Goal: Use online tool/utility: Utilize a website feature to perform a specific function

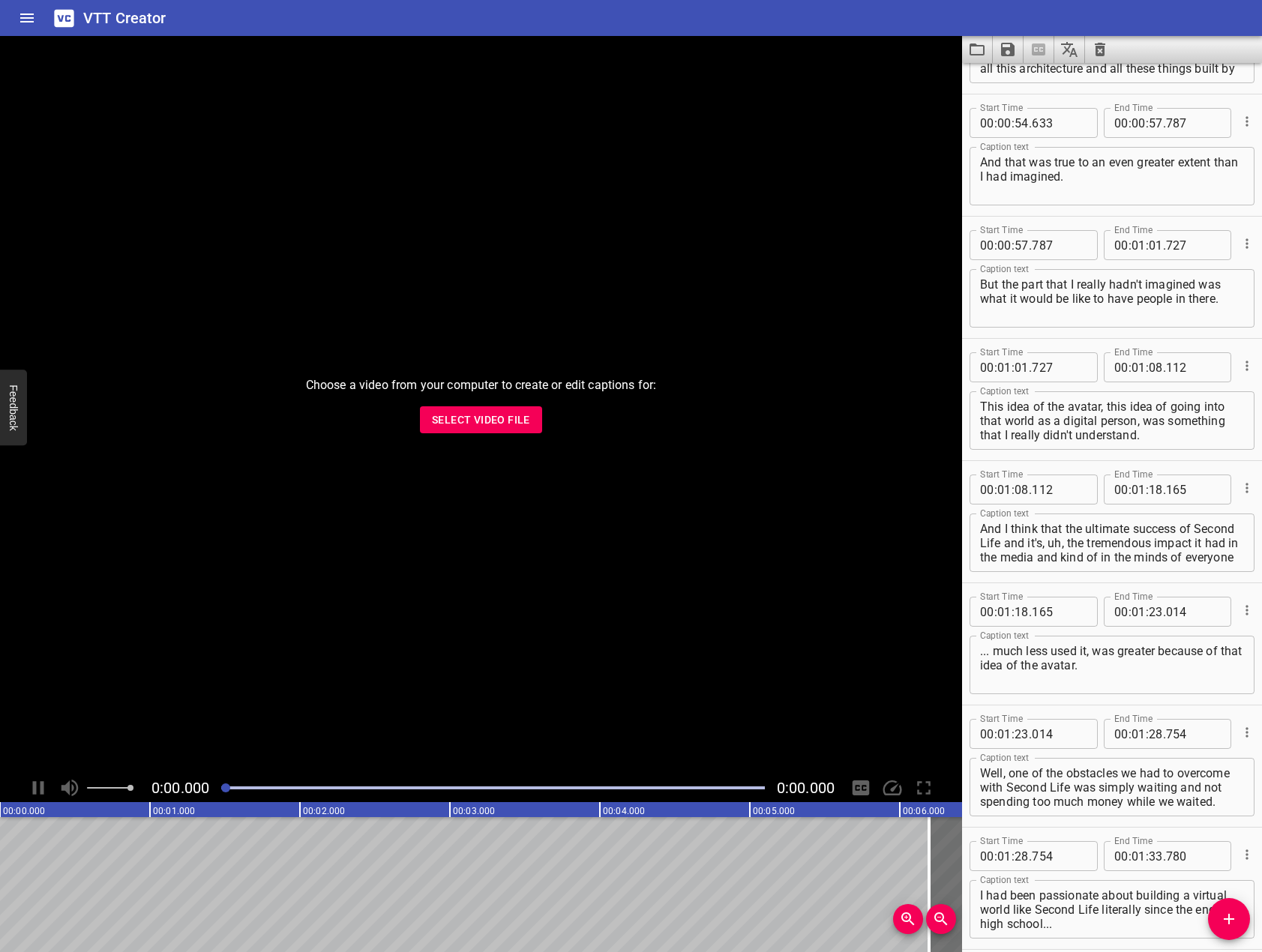
scroll to position [1064, 0]
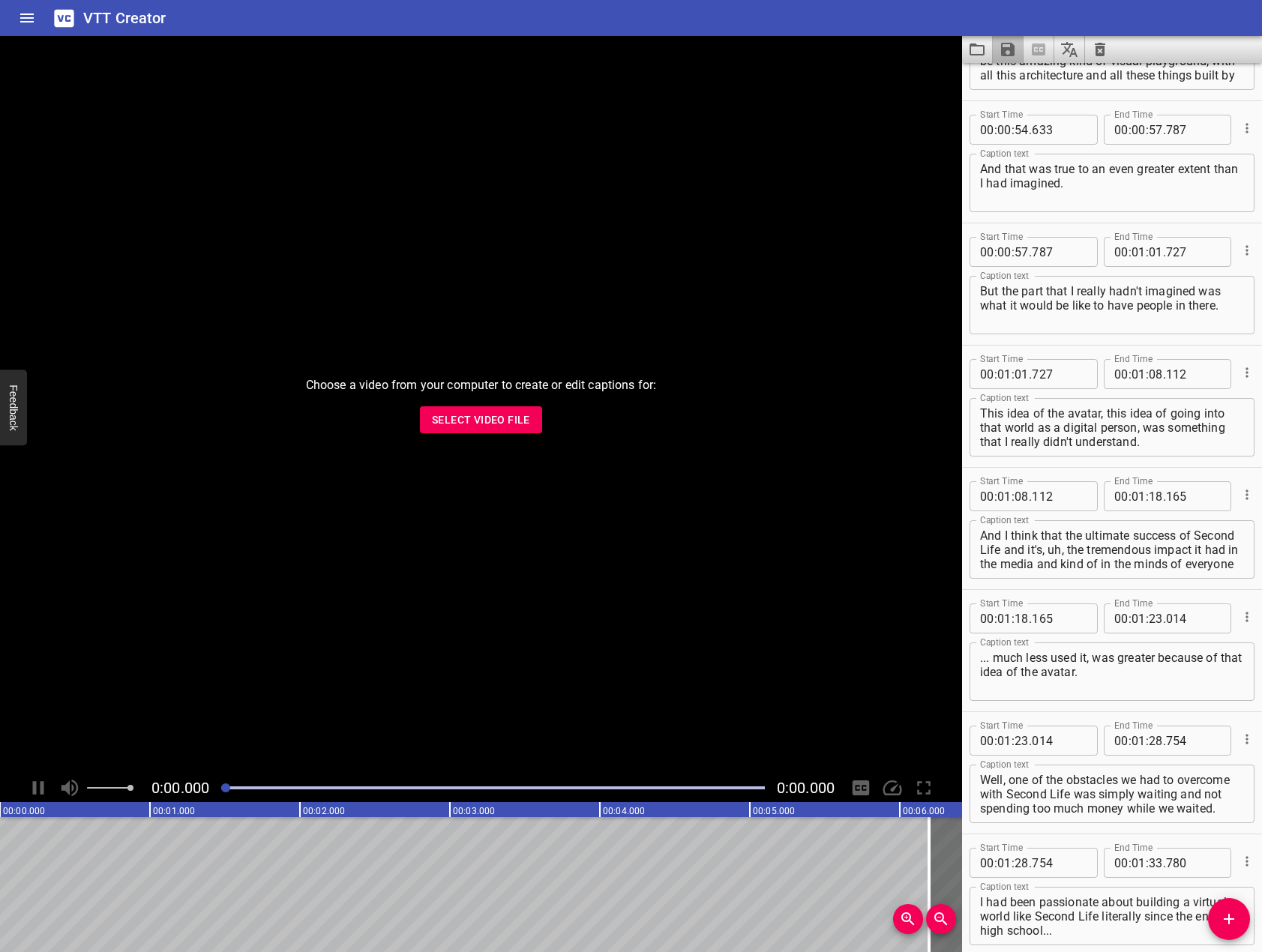
click at [1020, 45] on button "Save captions to file" at bounding box center [1007, 49] width 31 height 27
click at [1044, 84] on li "Save to VTT file" at bounding box center [1047, 82] width 110 height 27
click at [1090, 47] on button "Clear captions" at bounding box center [1100, 49] width 30 height 27
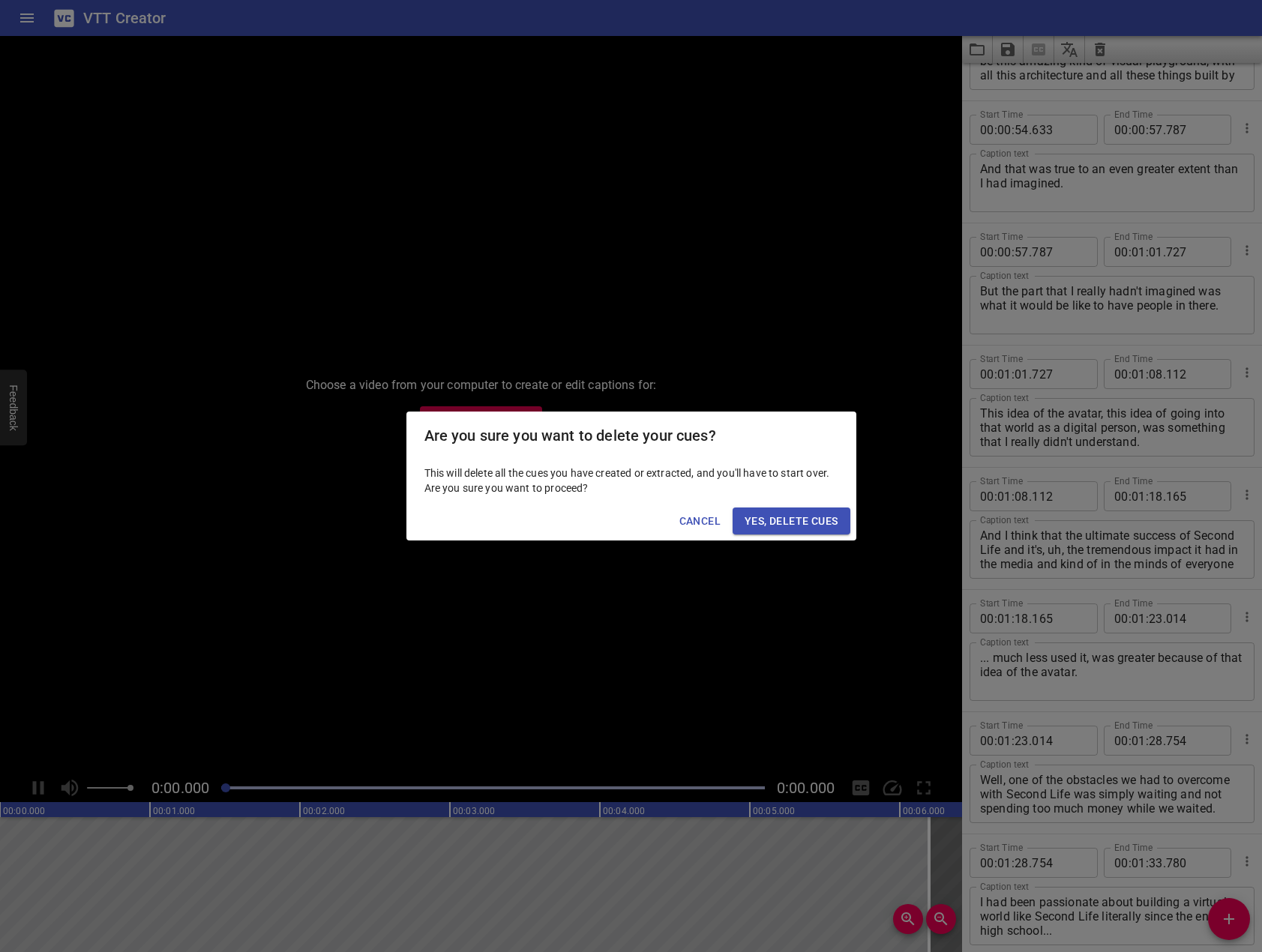
click at [749, 522] on span "Yes, Delete Cues" at bounding box center [791, 522] width 93 height 19
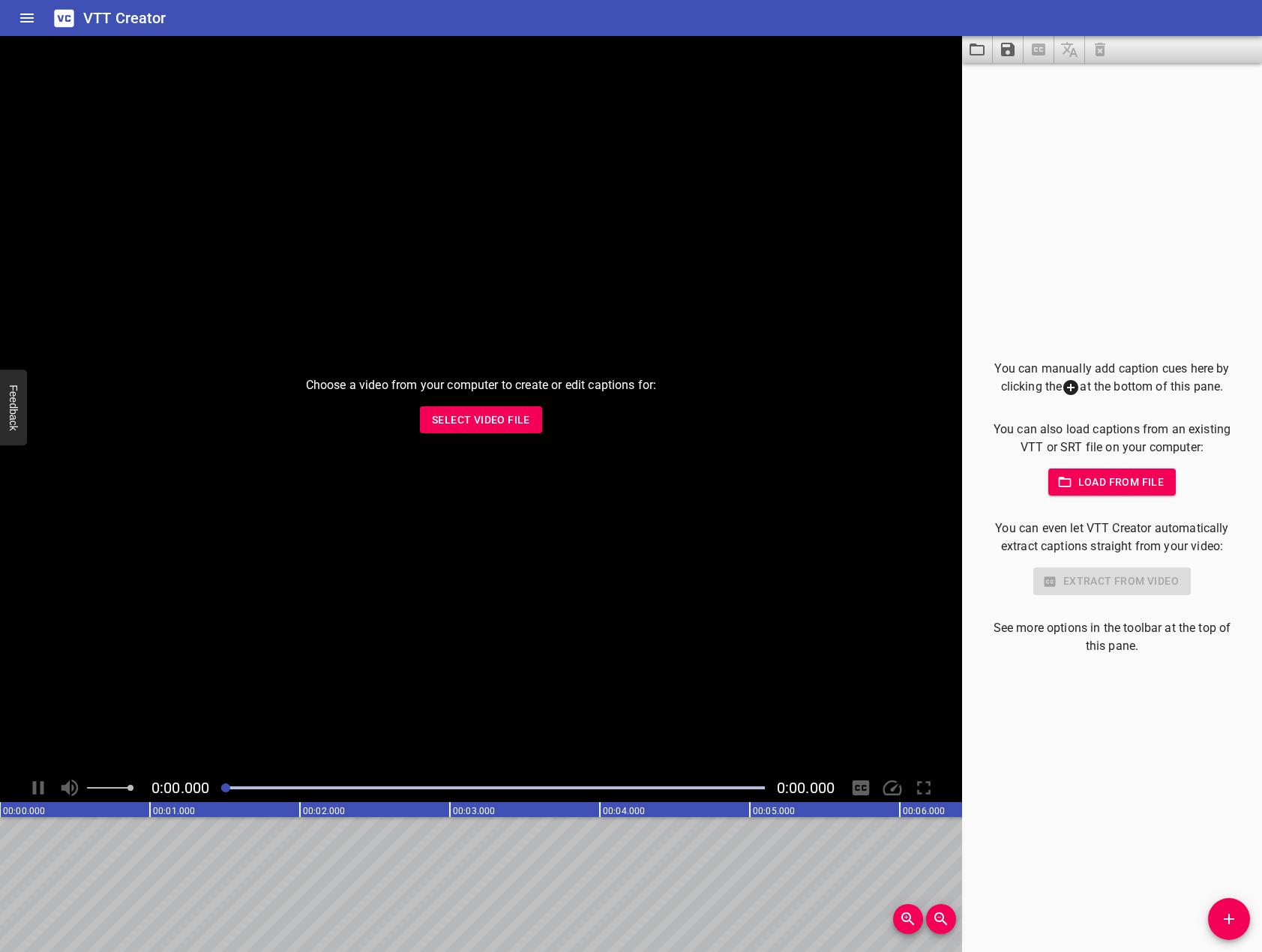
click at [1108, 483] on span "Load from file" at bounding box center [1112, 482] width 105 height 19
click at [466, 423] on span "Select Video File" at bounding box center [481, 420] width 98 height 19
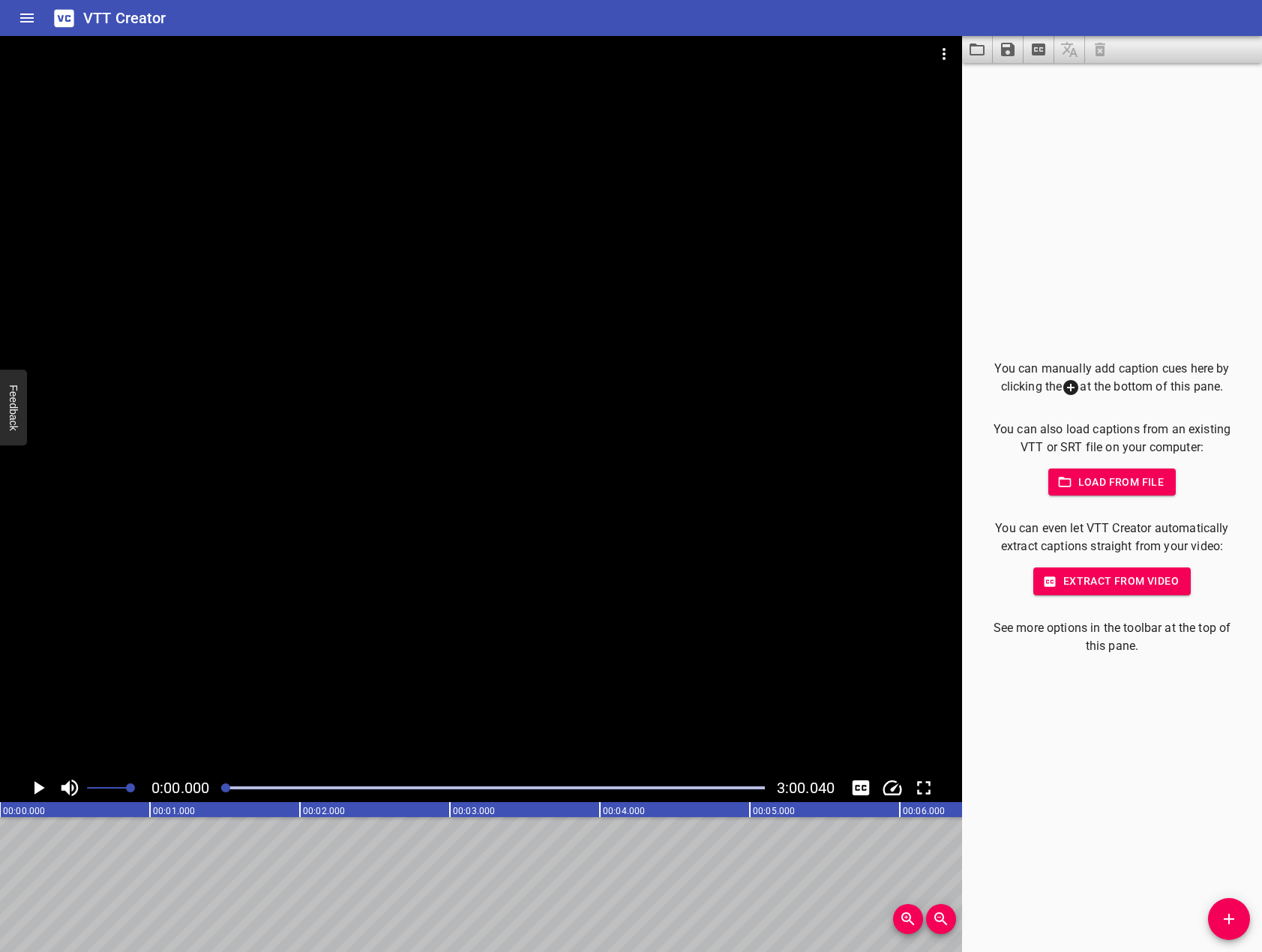
click at [794, 24] on div "VTT Creator" at bounding box center [631, 18] width 1262 height 36
drag, startPoint x: 93, startPoint y: 651, endPoint x: 72, endPoint y: 727, distance: 78.8
click at [91, 659] on div at bounding box center [481, 405] width 962 height 738
click at [35, 789] on icon "Play/Pause" at bounding box center [39, 787] width 11 height 13
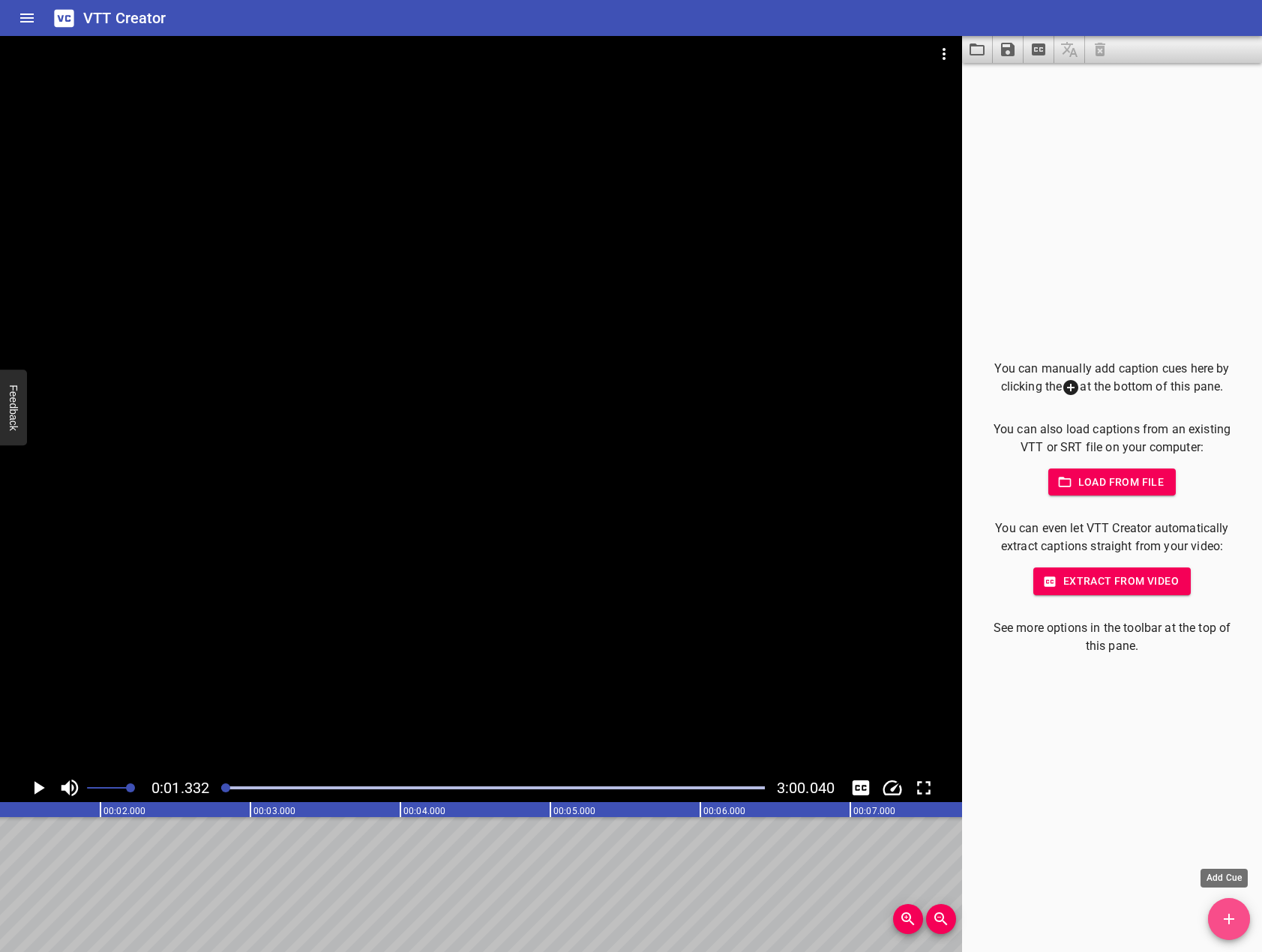
click at [1215, 914] on span "Add Cue" at bounding box center [1228, 918] width 42 height 18
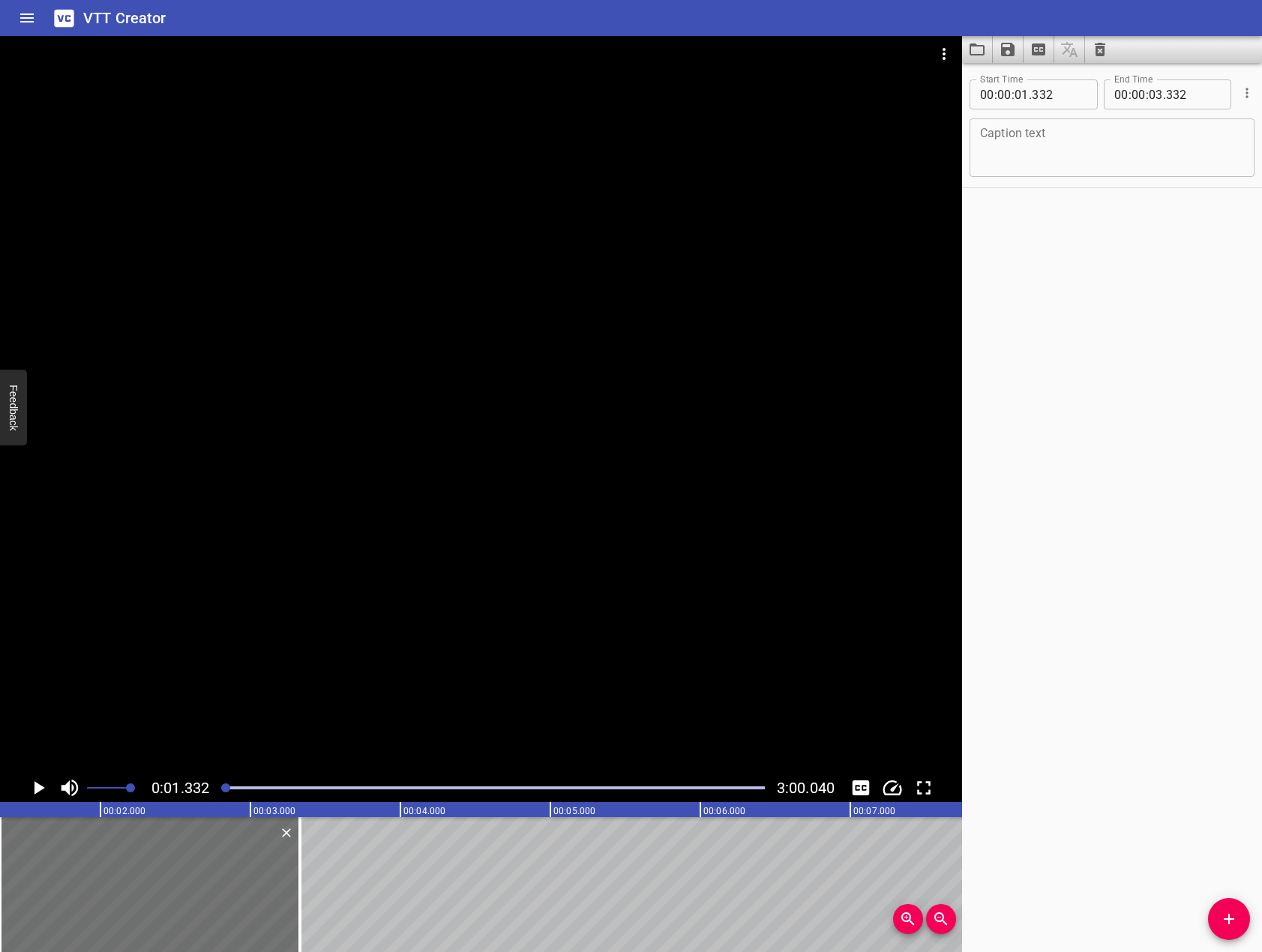
click at [1143, 156] on textarea at bounding box center [1112, 148] width 264 height 42
paste textarea "My [MEDICAL_DATA] Survey — and What It Means for My Success!"
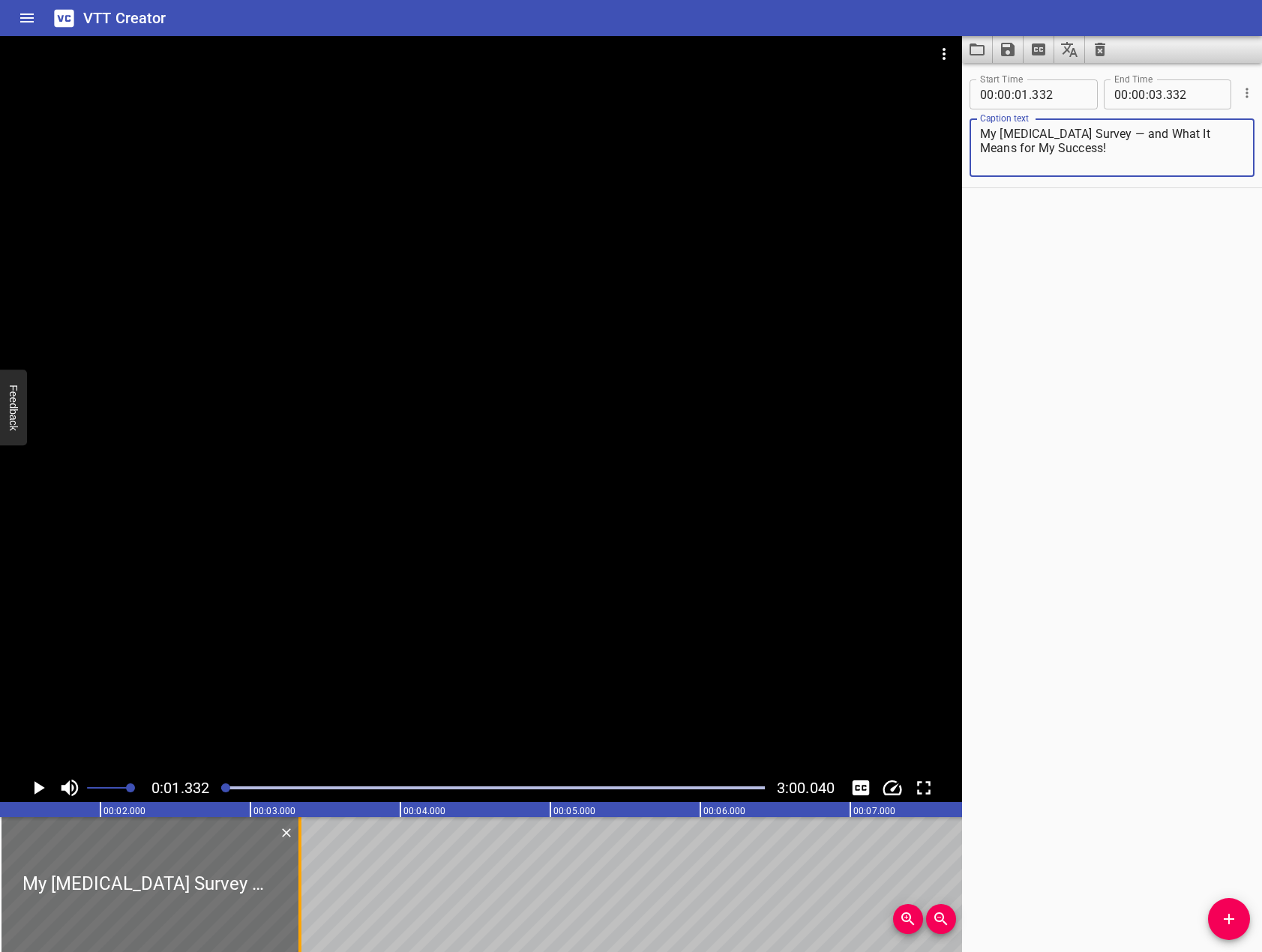
type textarea "My [MEDICAL_DATA] Survey — and What It Means for My Success!"
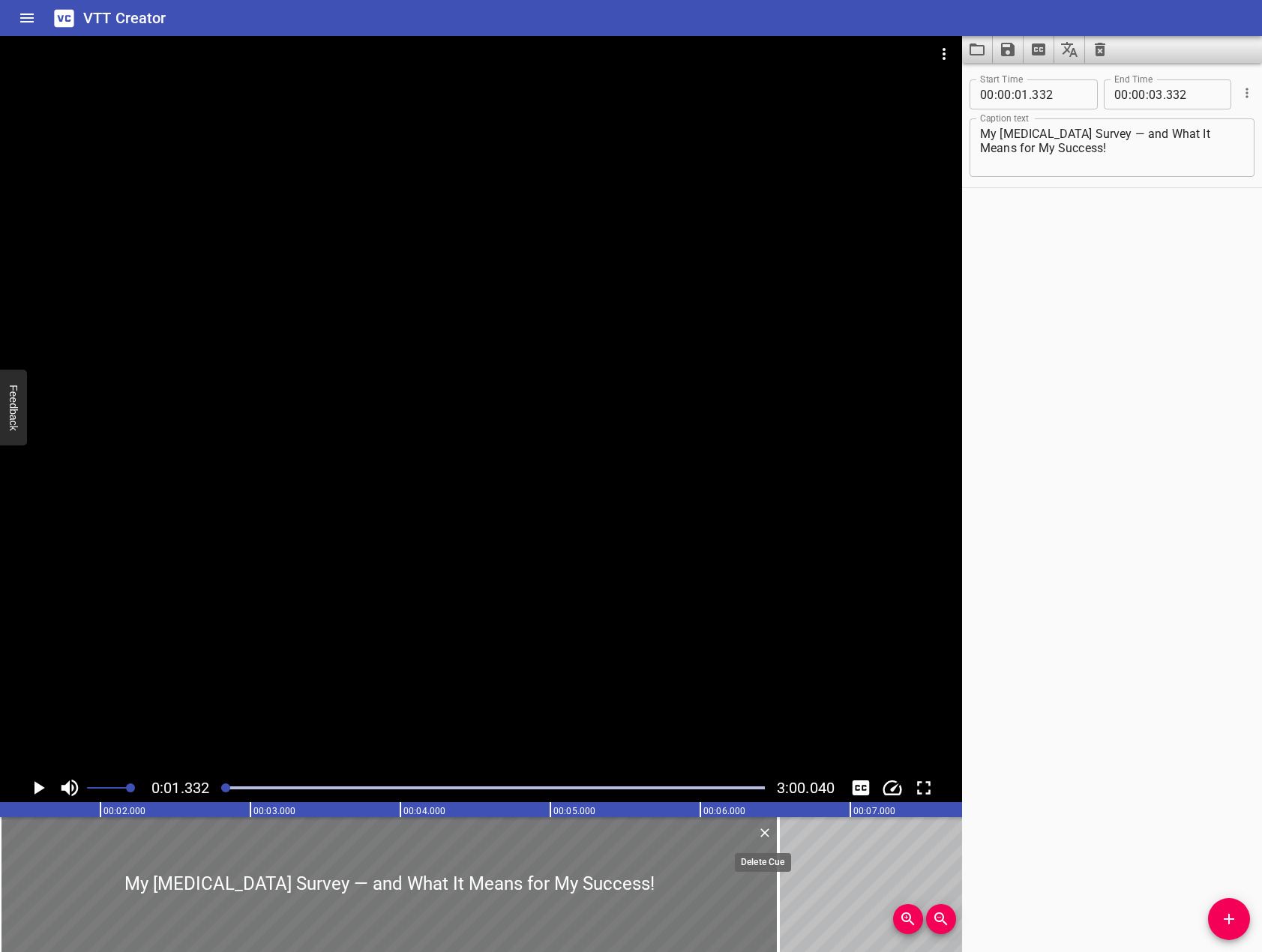
drag, startPoint x: 292, startPoint y: 888, endPoint x: 770, endPoint y: 822, distance: 482.5
click at [771, 825] on div "My [MEDICAL_DATA] Survey — and What It Means for My Success!" at bounding box center [389, 884] width 778 height 135
type input "06"
type input "522"
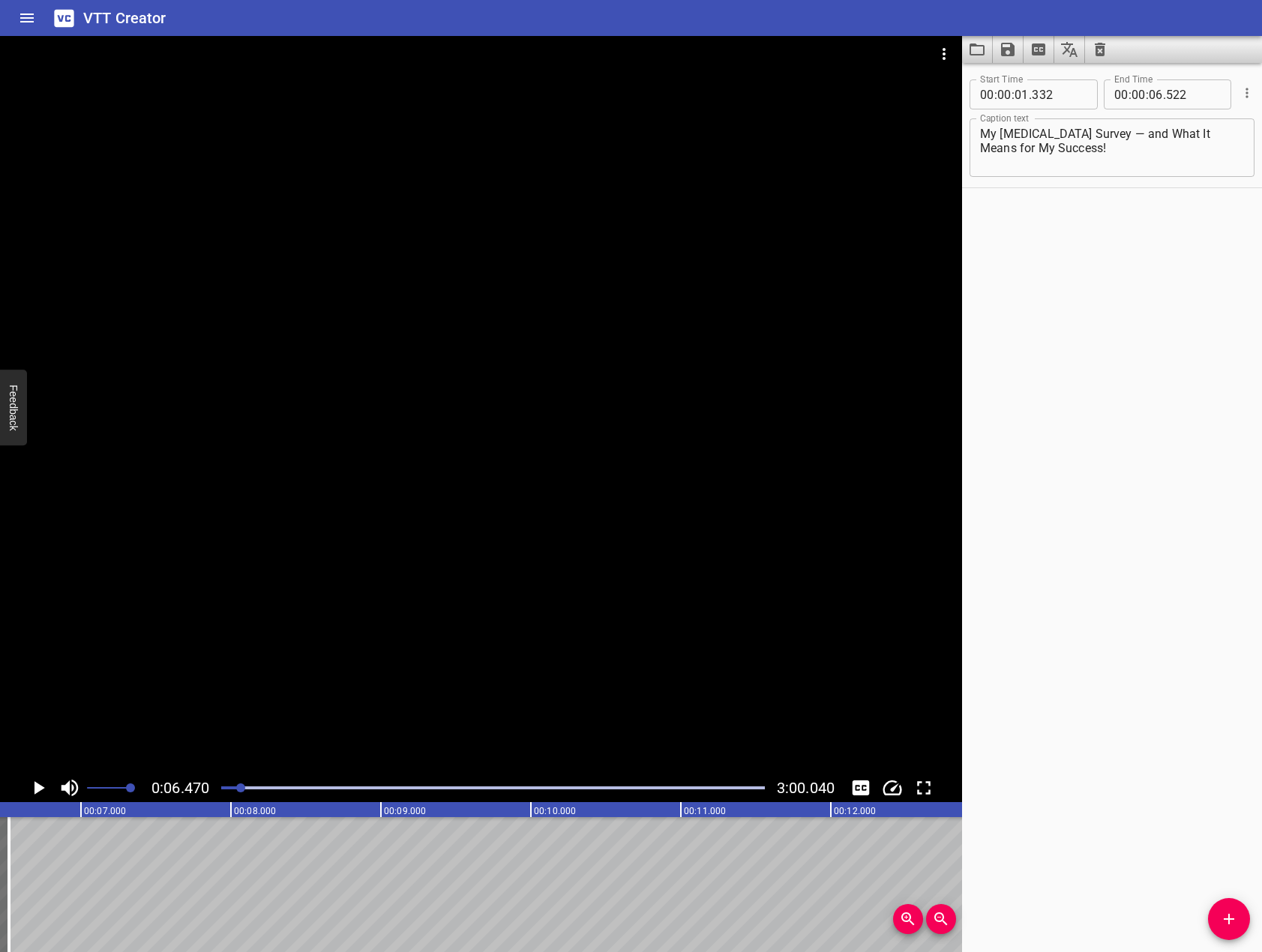
scroll to position [0, 970]
click at [374, 549] on div at bounding box center [481, 405] width 962 height 738
click at [1235, 905] on button "Add Cue" at bounding box center [1228, 918] width 42 height 42
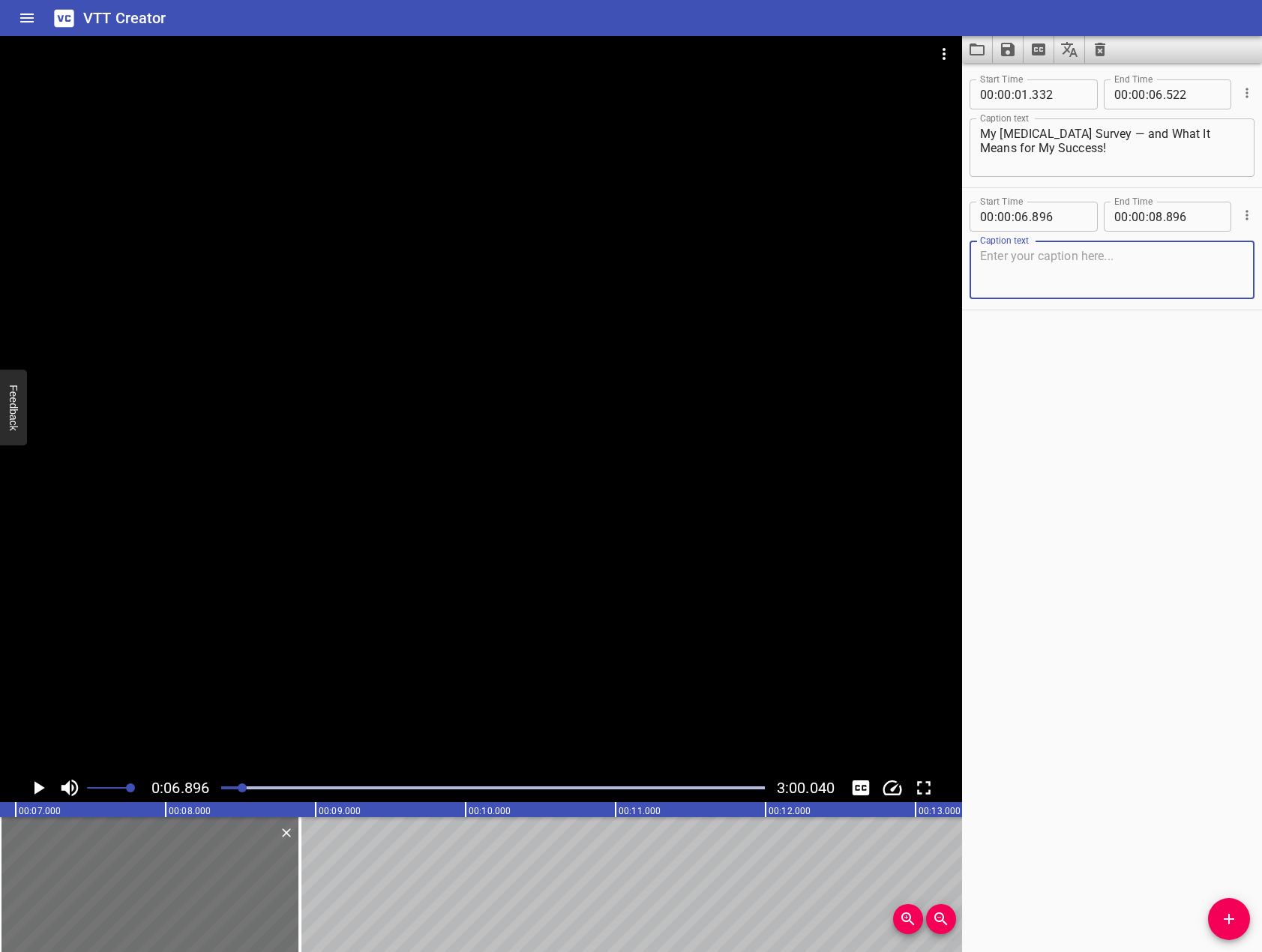
click at [1128, 285] on textarea at bounding box center [1112, 270] width 264 height 42
paste textarea "In this lesson, you will take the Jungian Personality Types Survey to see which…"
type textarea "In this lesson, you will take the Jungian Personality Types Survey to see which…"
click at [292, 469] on div at bounding box center [481, 405] width 962 height 738
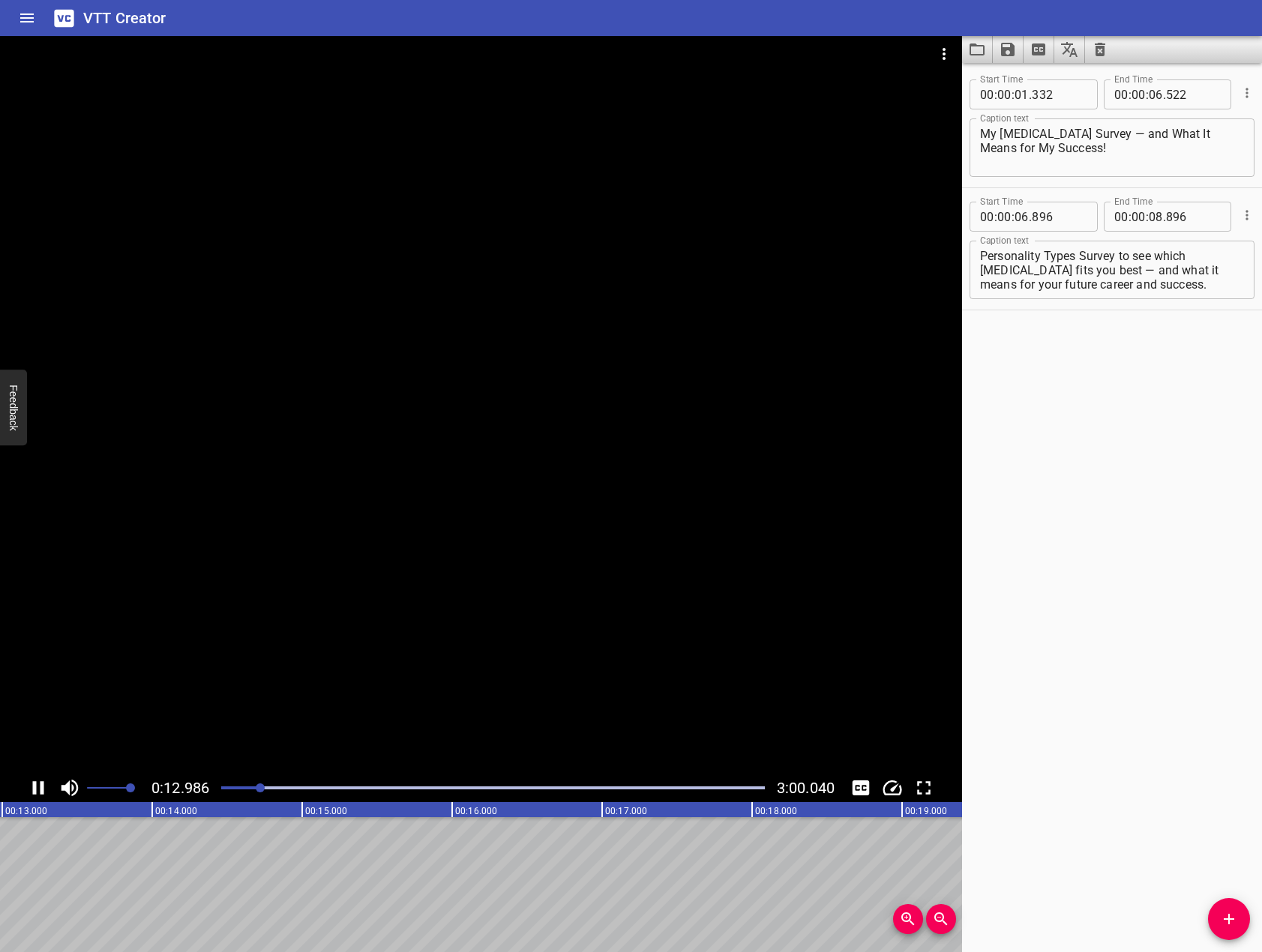
click at [269, 482] on div at bounding box center [481, 405] width 962 height 738
click at [1229, 910] on icon "Add Cue" at bounding box center [1228, 918] width 18 height 18
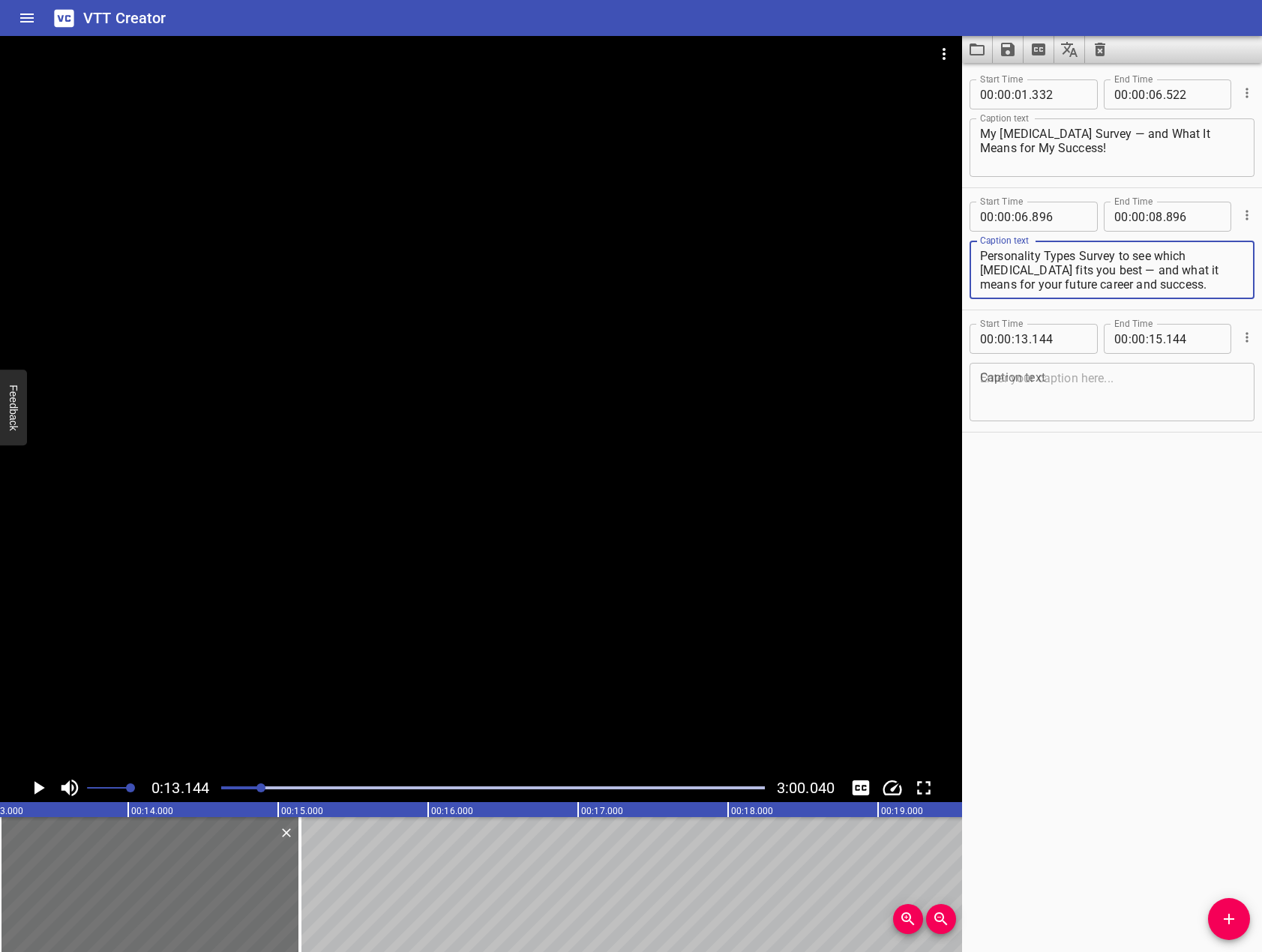
drag, startPoint x: 1154, startPoint y: 276, endPoint x: 1244, endPoint y: 320, distance: 100.2
click at [1244, 320] on div "Start Time 00 : 00 : 01 . 332 Start Time End Time 00 : 00 : 06 . 522 End Time C…" at bounding box center [1112, 249] width 300 height 367
click at [1124, 405] on textarea at bounding box center [1112, 392] width 264 height 42
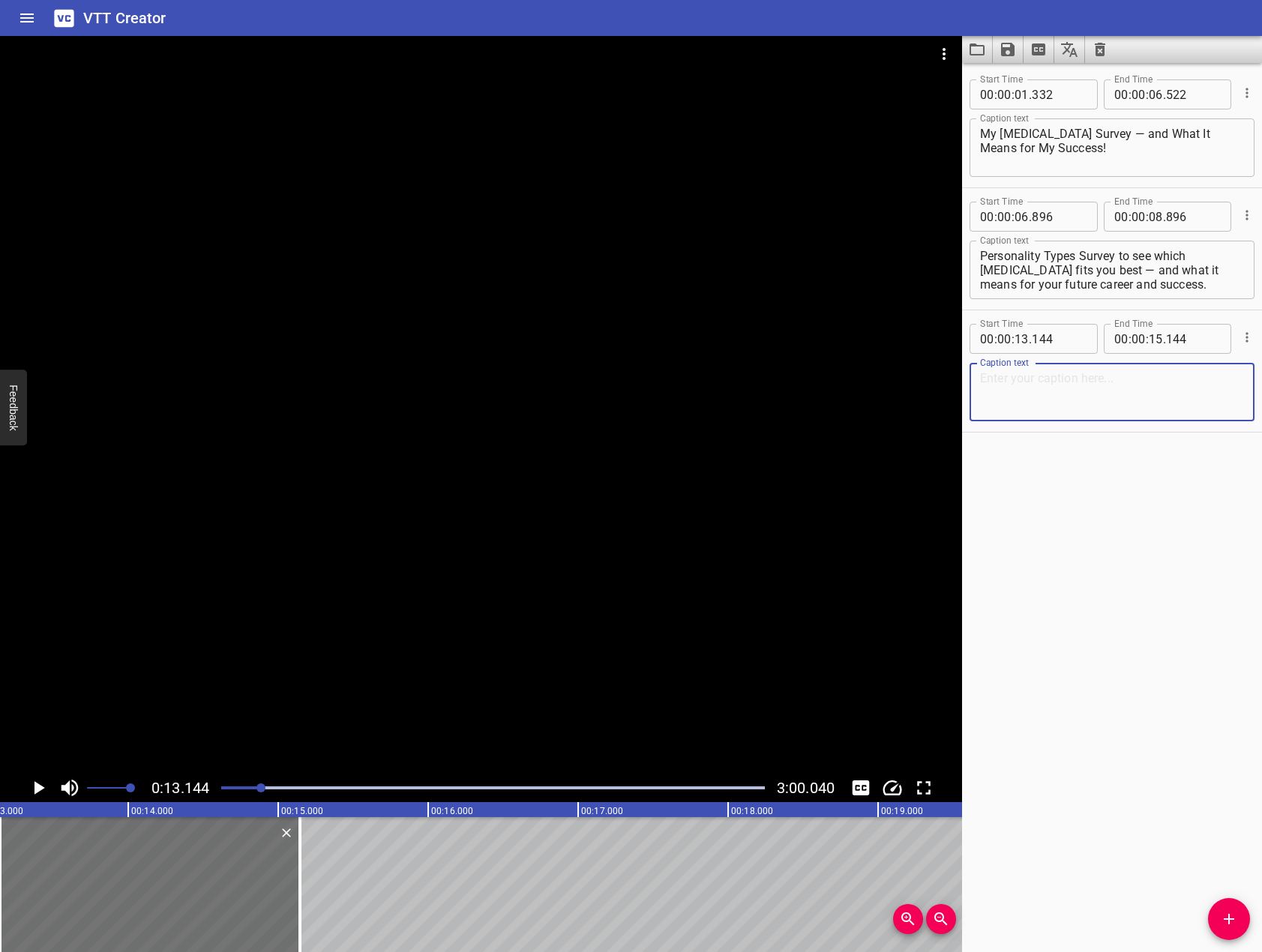
paste textarea "and what it means for your future career and success."
type textarea "and what it means for your future career and success."
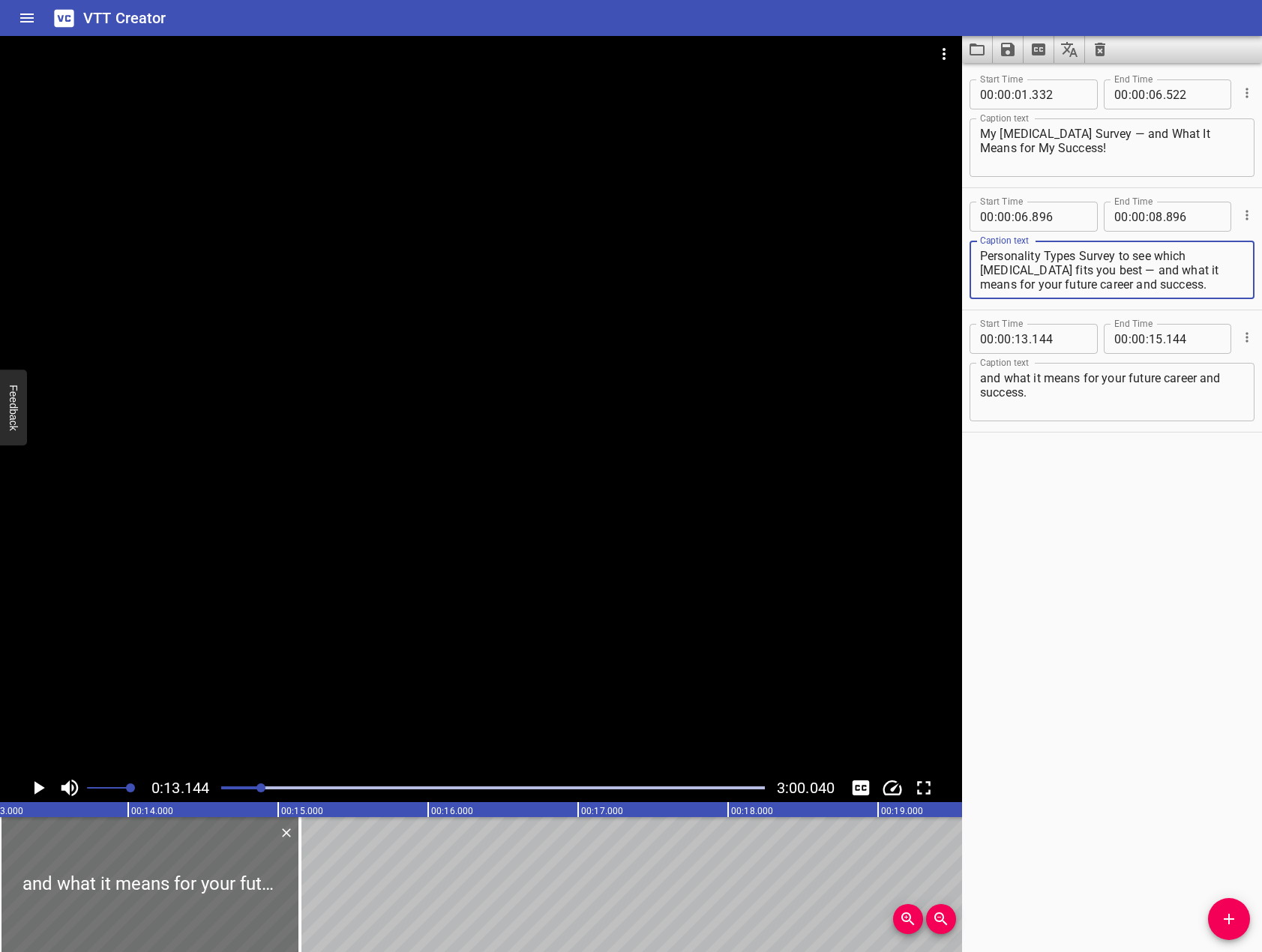
drag, startPoint x: 1146, startPoint y: 269, endPoint x: 1138, endPoint y: 269, distance: 8.0
click at [1138, 269] on textarea "In this lesson, you will take the Jungian Personality Types Survey to see which…" at bounding box center [1112, 270] width 264 height 42
drag, startPoint x: 1151, startPoint y: 269, endPoint x: 1264, endPoint y: 350, distance: 139.0
click at [1261, 350] on html "VTT Creator Caption Editor Batch Transcribe Login Sign Up Privacy Contact 0:13.…" at bounding box center [631, 476] width 1262 height 952
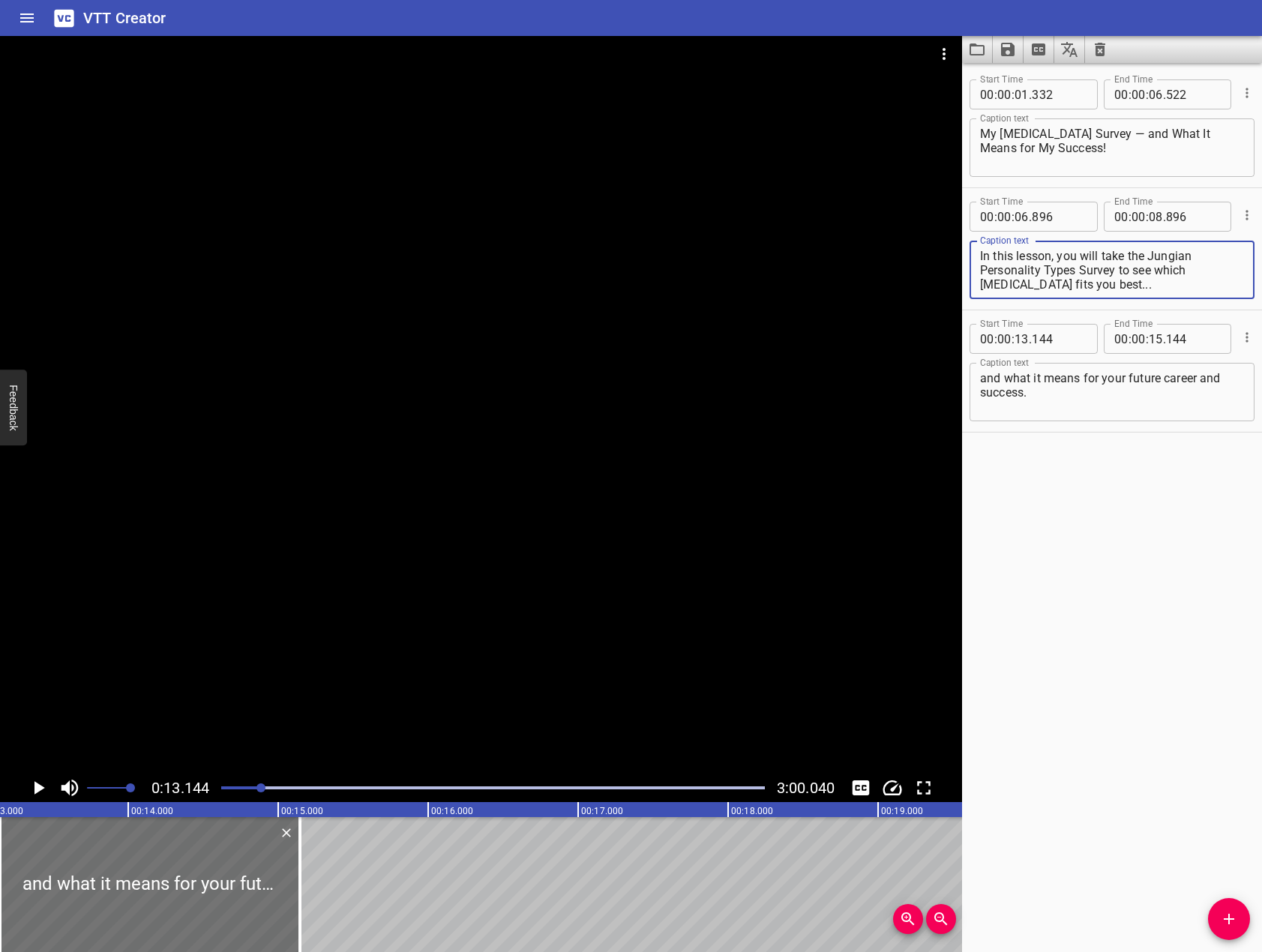
type textarea "In this lesson, you will take the Jungian Personality Types Survey to see which…"
drag, startPoint x: 1085, startPoint y: 408, endPoint x: 806, endPoint y: 307, distance: 296.7
click at [806, 307] on main "0:13.144 3:00.040 00:00.000 00:01.000 00:02.000 00:03.000 00:04.000 00:05.000 0…" at bounding box center [631, 494] width 1262 height 916
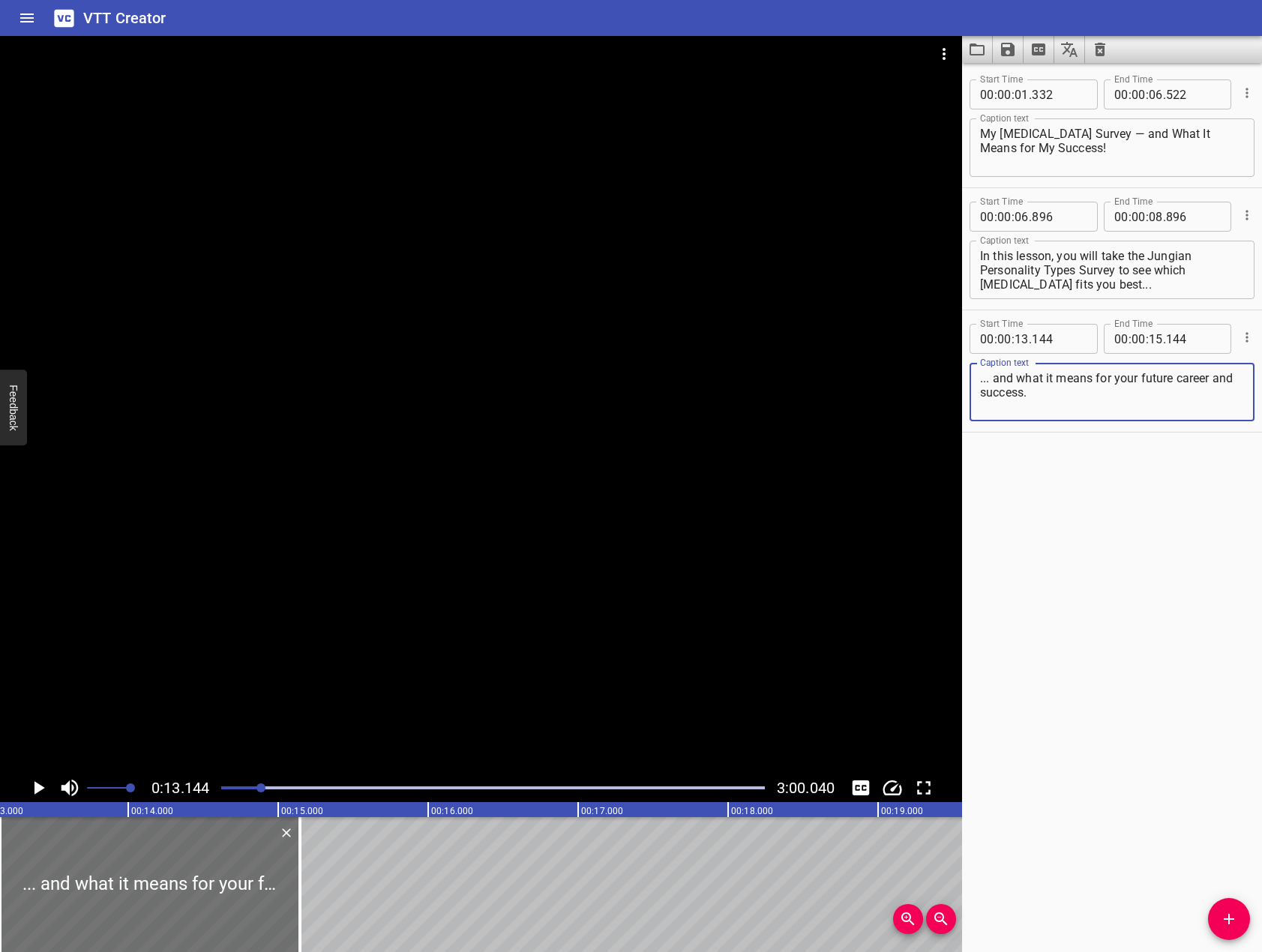
type textarea "... and what it means for your future career and success."
click at [1169, 628] on div "Start Time 00 : 00 : 01 . 332 Start Time End Time 00 : 00 : 06 . 522 End Time C…" at bounding box center [1112, 507] width 300 height 889
click at [538, 527] on div at bounding box center [481, 405] width 962 height 738
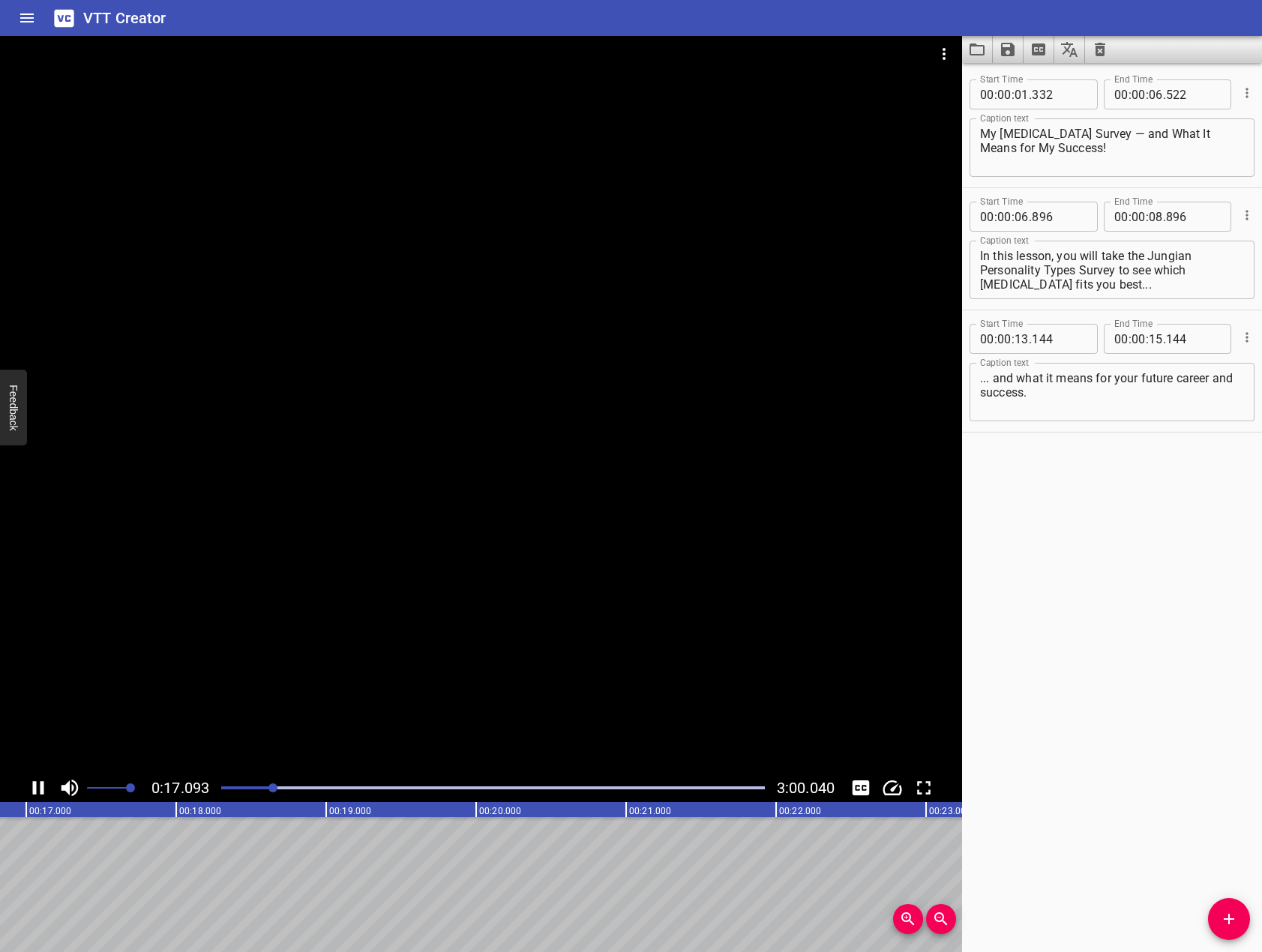
scroll to position [0, 2580]
click at [331, 524] on div at bounding box center [481, 405] width 962 height 738
click at [1228, 904] on button "Add Cue" at bounding box center [1228, 918] width 42 height 42
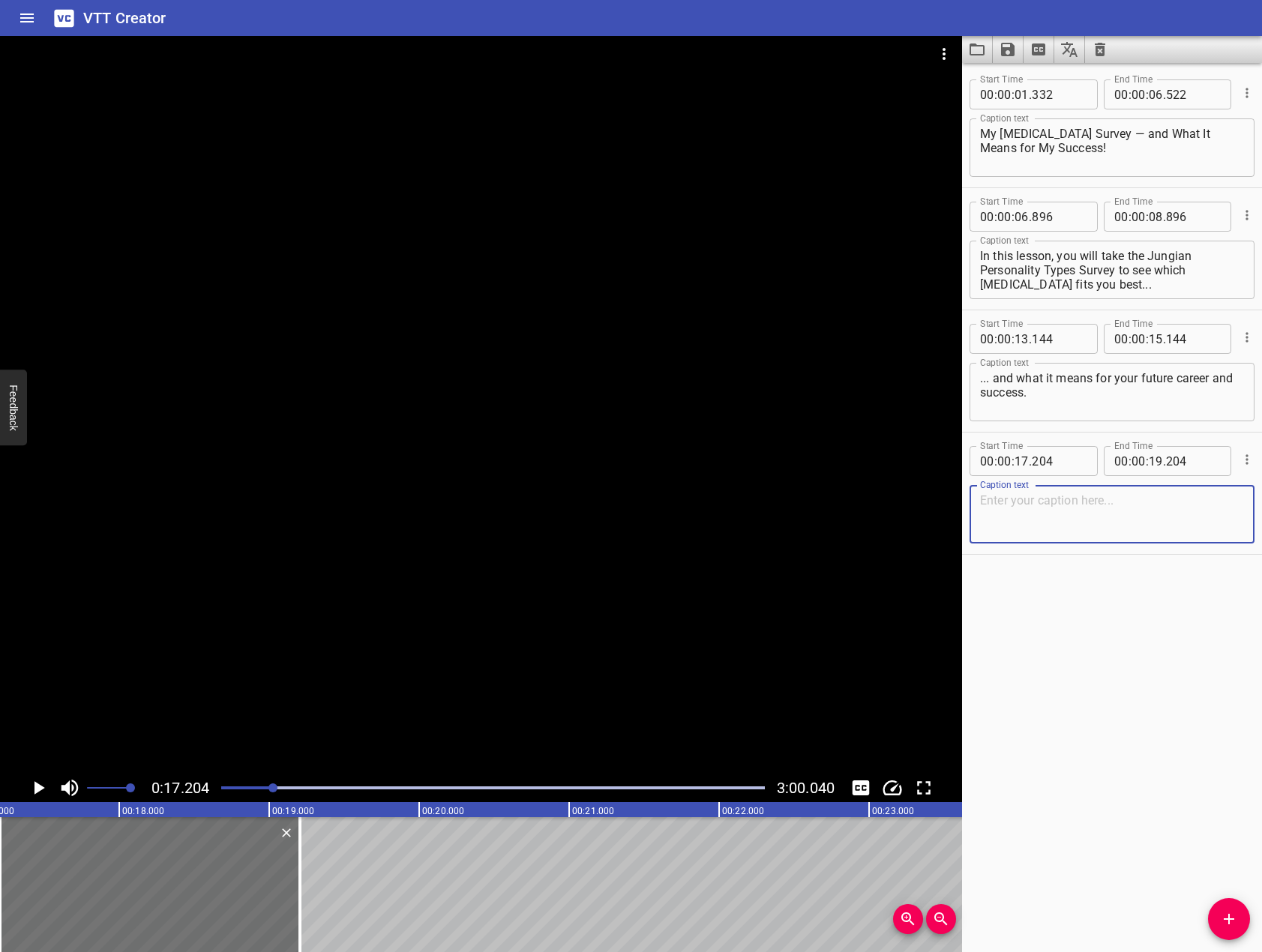
click at [1178, 525] on textarea at bounding box center [1112, 514] width 264 height 42
paste textarea "The Jungian model includes four key personality dimensions. Each one places you…"
type textarea "The Jungian model includes four key personality dimensions. Each one places you…"
click at [1112, 527] on textarea at bounding box center [1112, 514] width 264 height 42
paste textarea "The Jungian model includes four key personality dimensions."
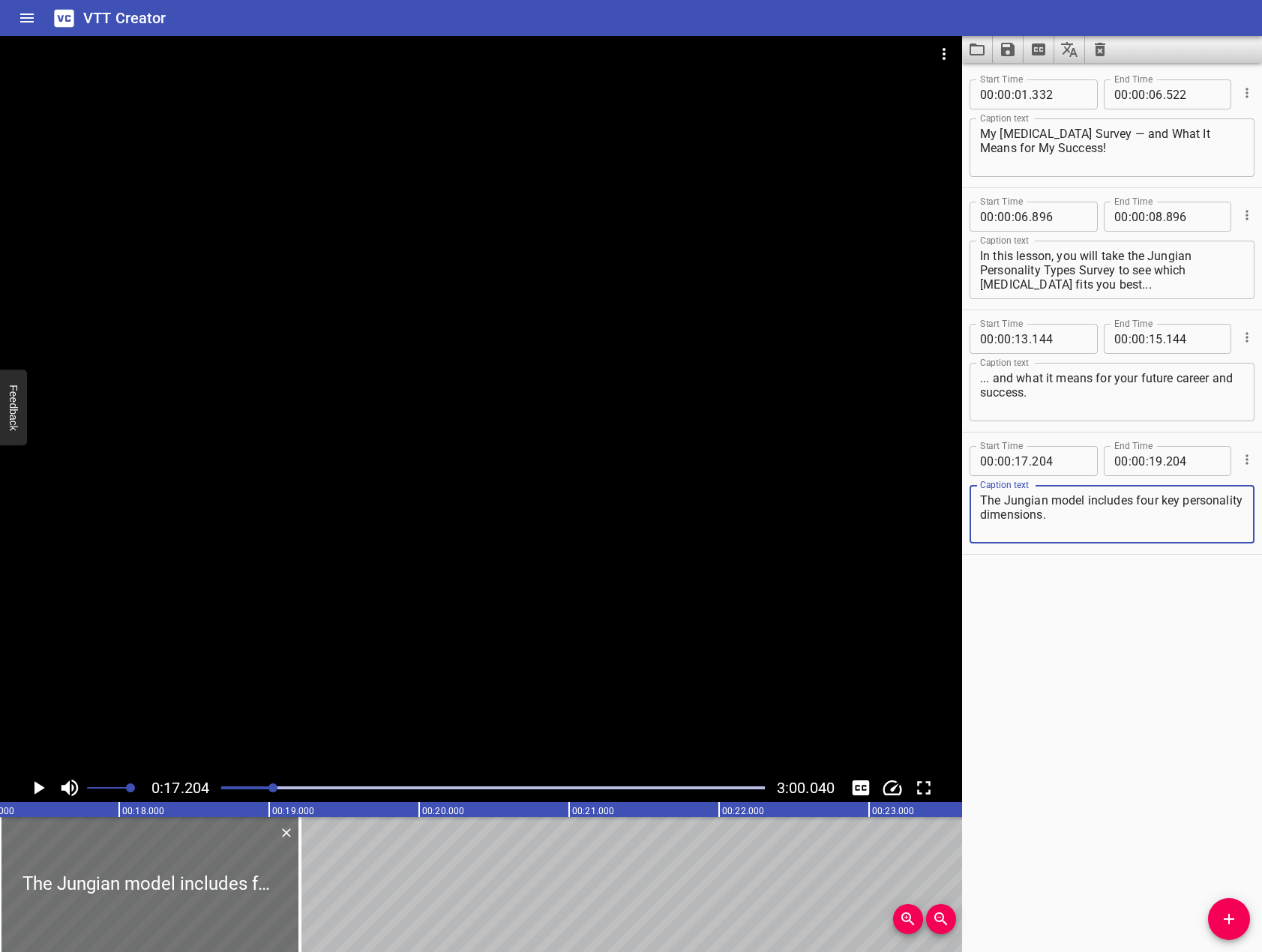
type textarea "The Jungian model includes four key personality dimensions."
click at [523, 441] on div at bounding box center [481, 405] width 962 height 738
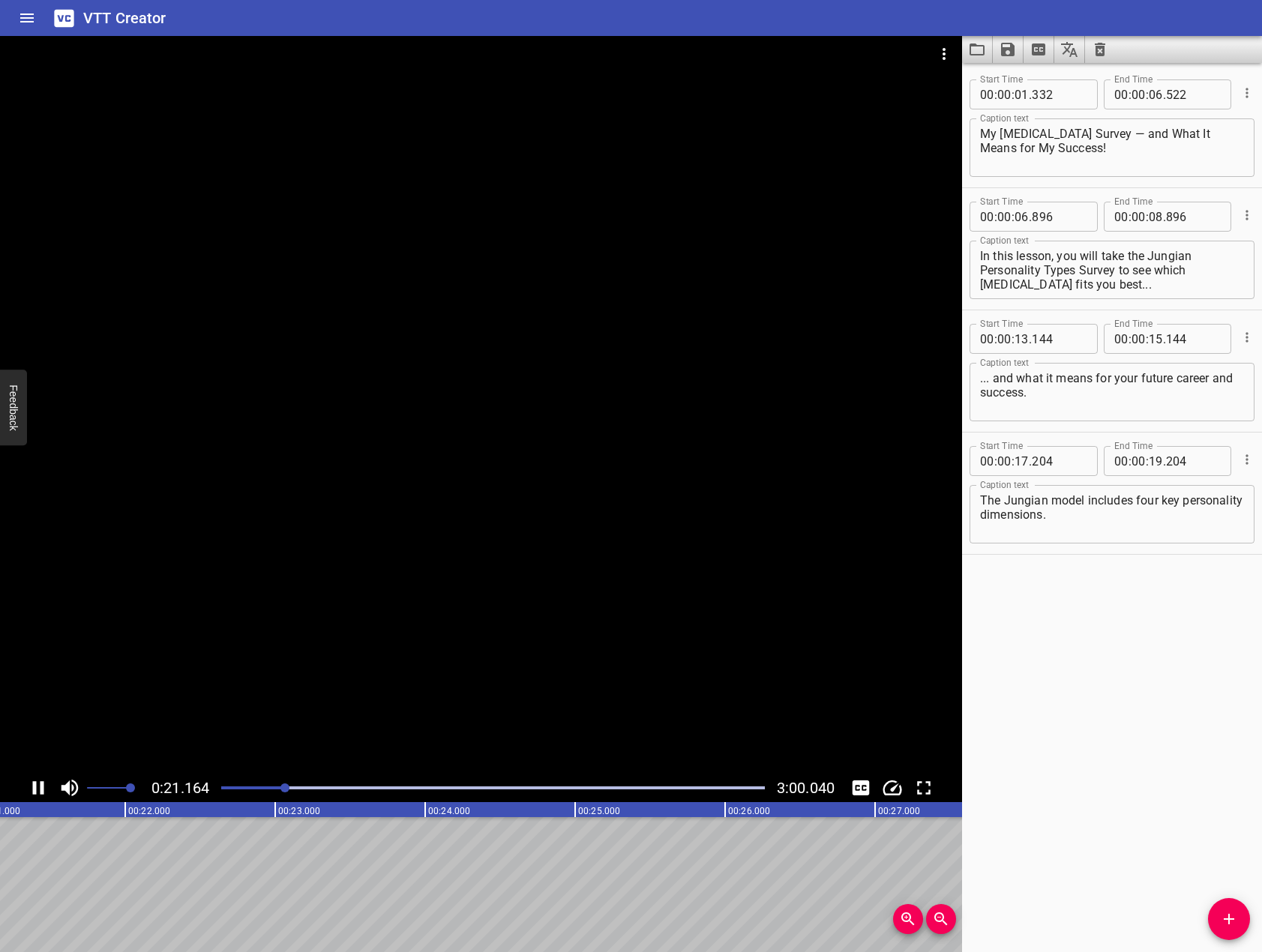
click at [318, 492] on div at bounding box center [481, 405] width 962 height 738
click at [1223, 920] on icon "Add Cue" at bounding box center [1228, 918] width 10 height 10
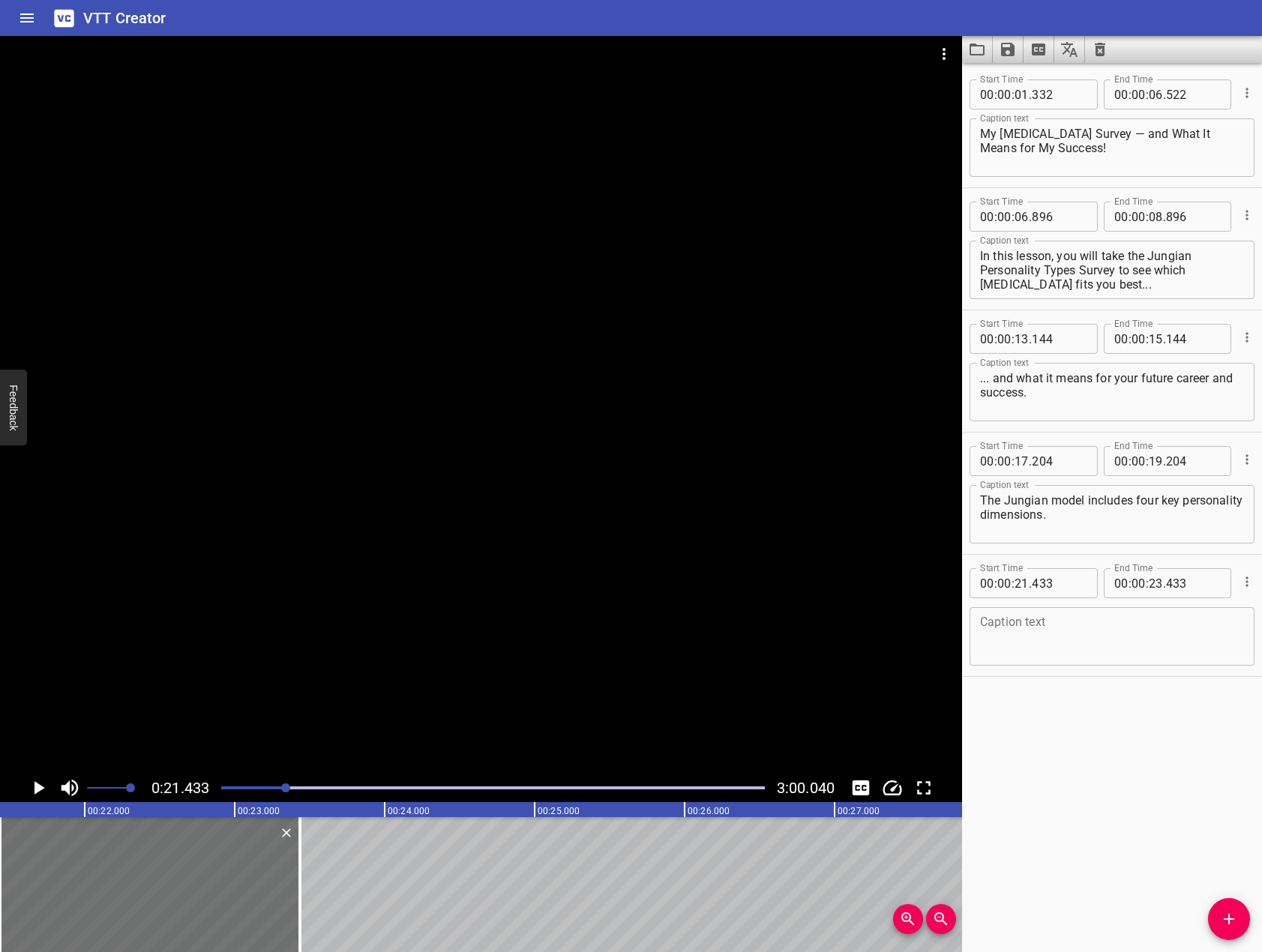
click at [1113, 650] on textarea at bounding box center [1112, 636] width 264 height 42
paste textarea "Each one places you on a spectrum between two different traits:"
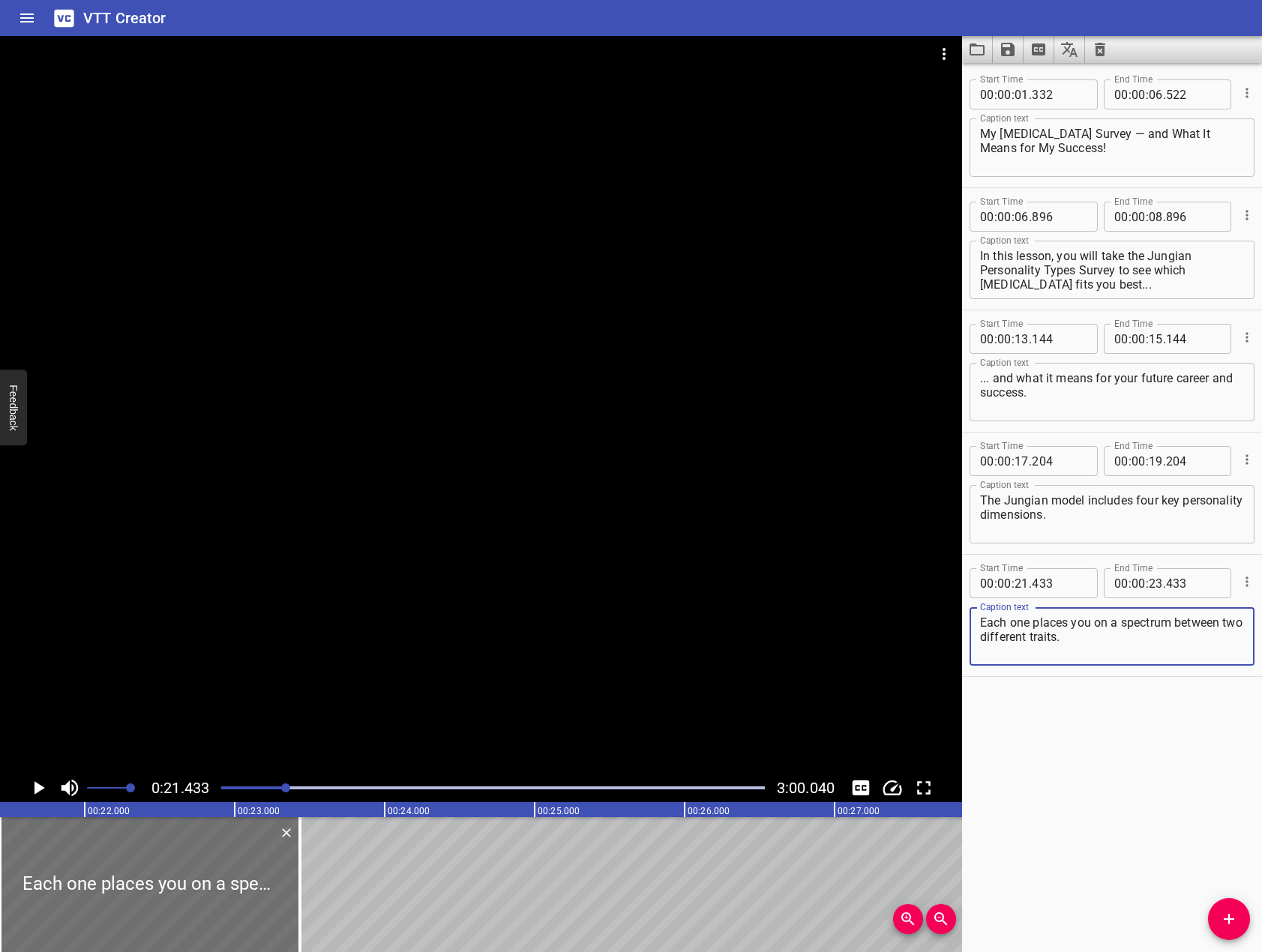
type textarea "Each one places you on a spectrum between two different traits."
click at [146, 536] on div at bounding box center [481, 405] width 962 height 738
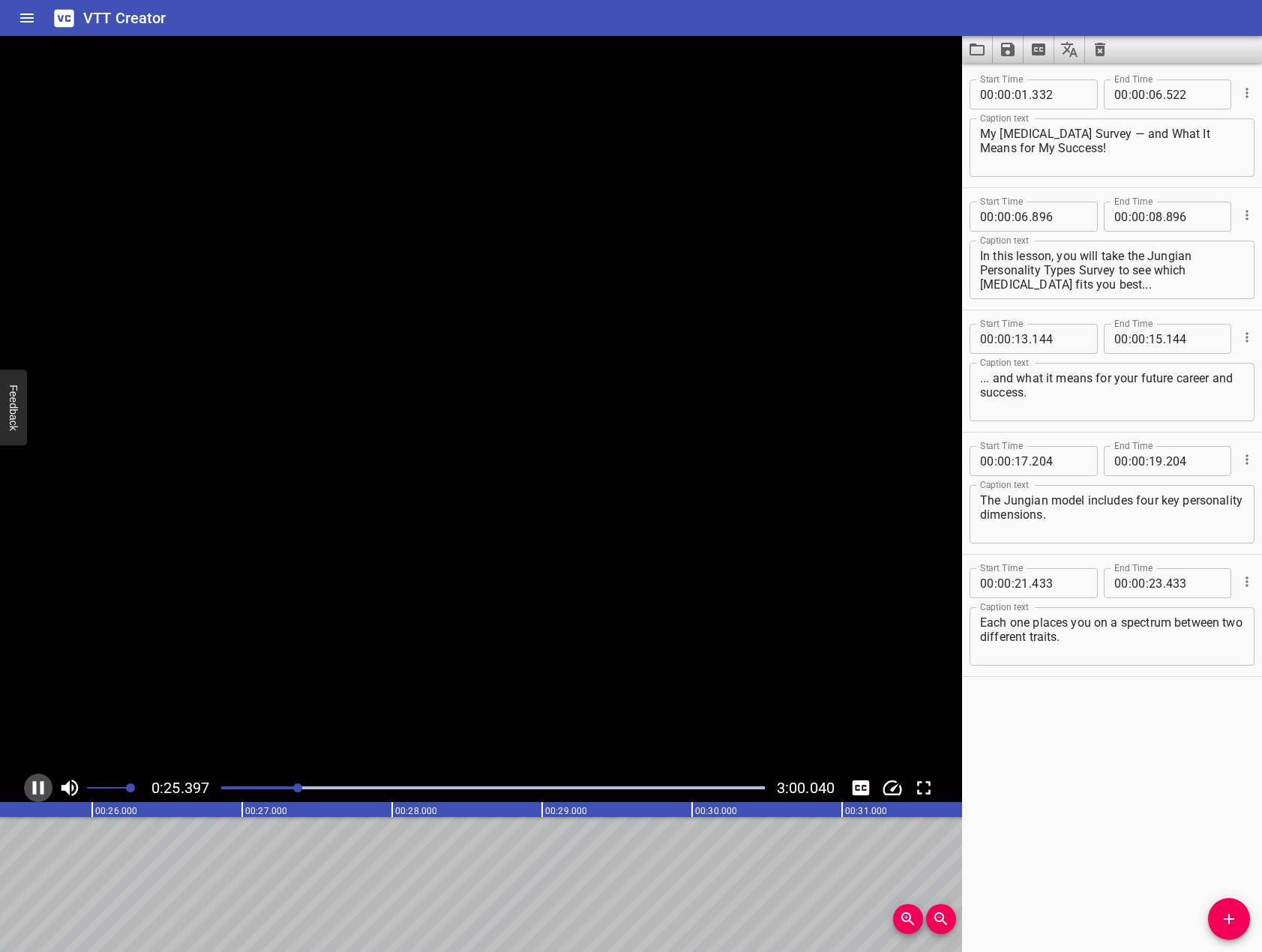
click at [35, 789] on icon "Play/Pause" at bounding box center [39, 787] width 11 height 13
click at [1208, 918] on div "Start Time 00 : 00 : 01 . 332 Start Time End Time 00 : 00 : 06 . 522 End Time C…" at bounding box center [1112, 507] width 300 height 889
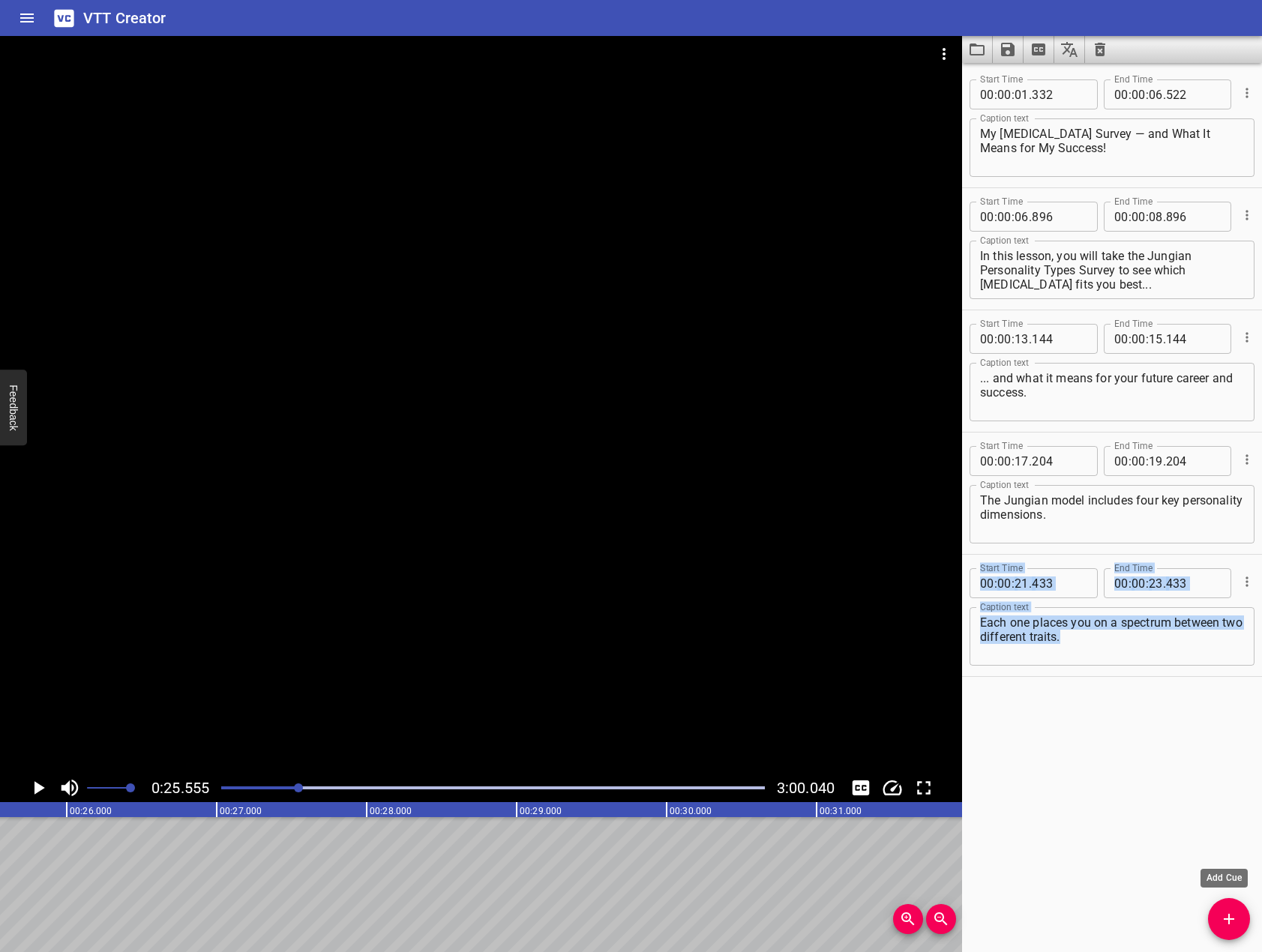
click at [1230, 914] on icon "Add Cue" at bounding box center [1228, 918] width 10 height 10
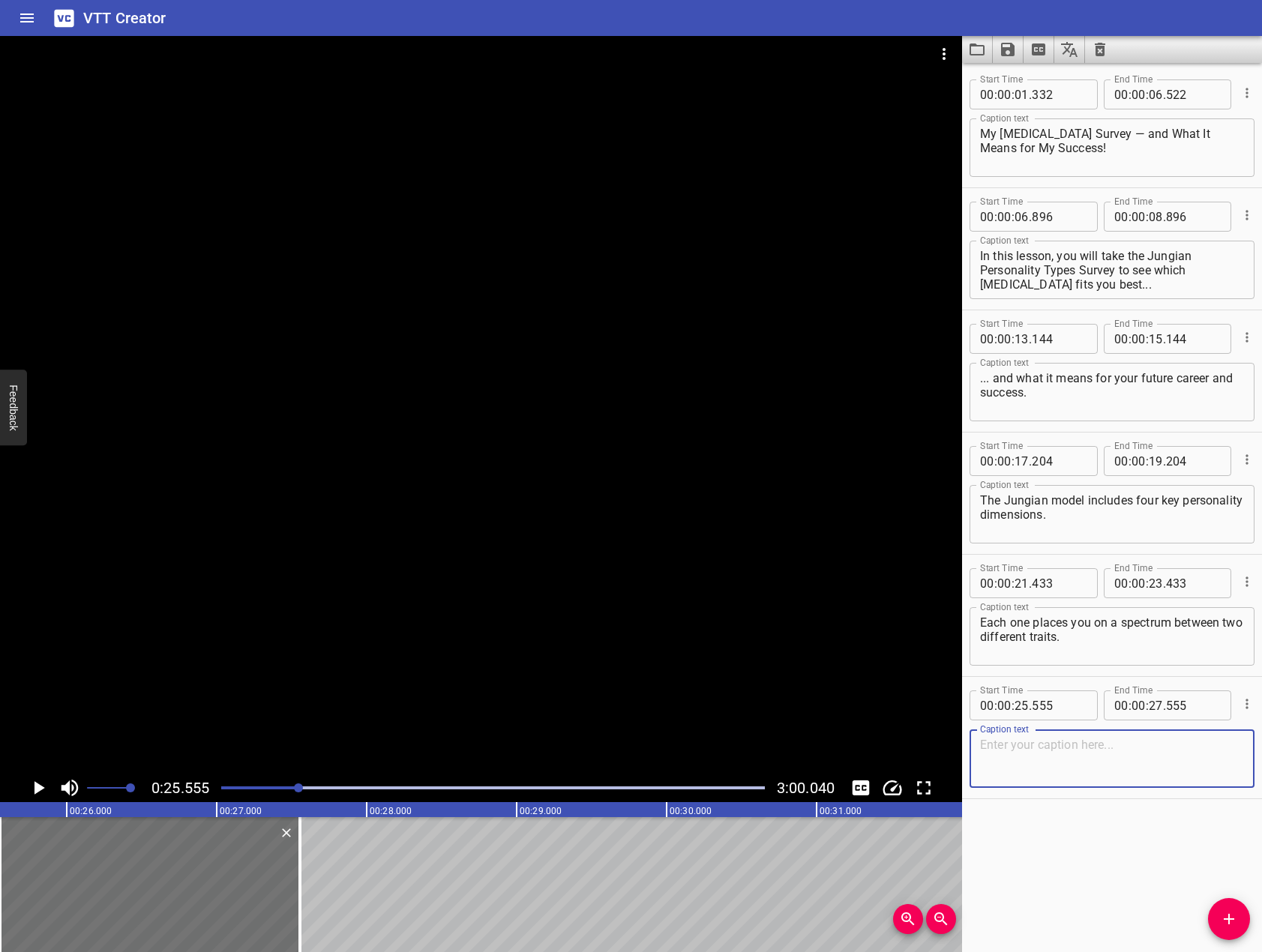
click at [1143, 742] on textarea at bounding box center [1112, 759] width 264 height 42
paste textarea "Extraversion (E) vs. Introversion (I): Where You Get Your Energy"
type textarea "Extraversion (E) vs. Introversion (I): Where You Get Your Energy"
click at [410, 558] on div at bounding box center [481, 405] width 962 height 738
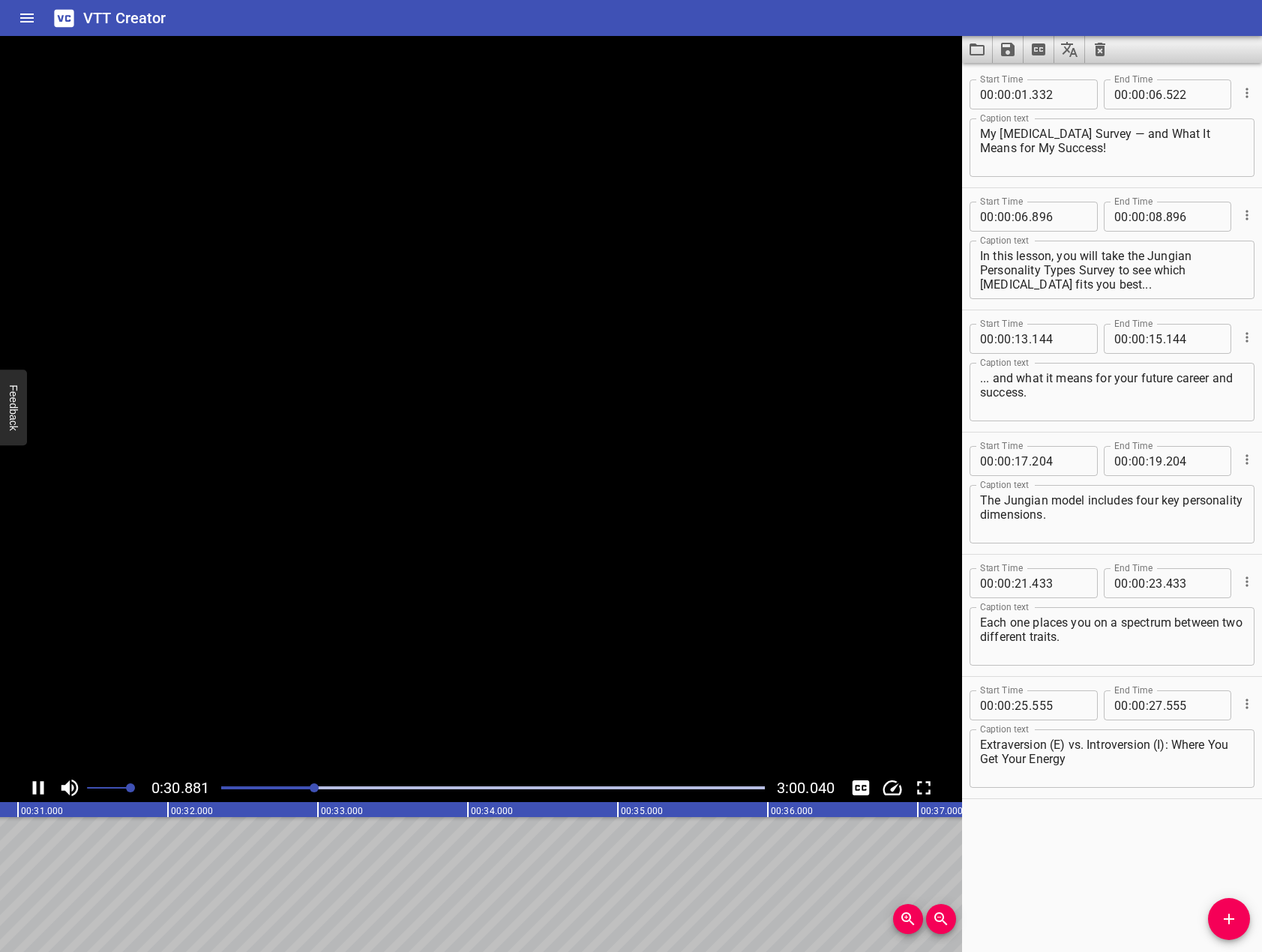
click at [318, 565] on video at bounding box center [481, 405] width 962 height 738
click at [314, 423] on div at bounding box center [481, 405] width 962 height 738
click at [1238, 922] on span "Add Cue" at bounding box center [1228, 918] width 42 height 18
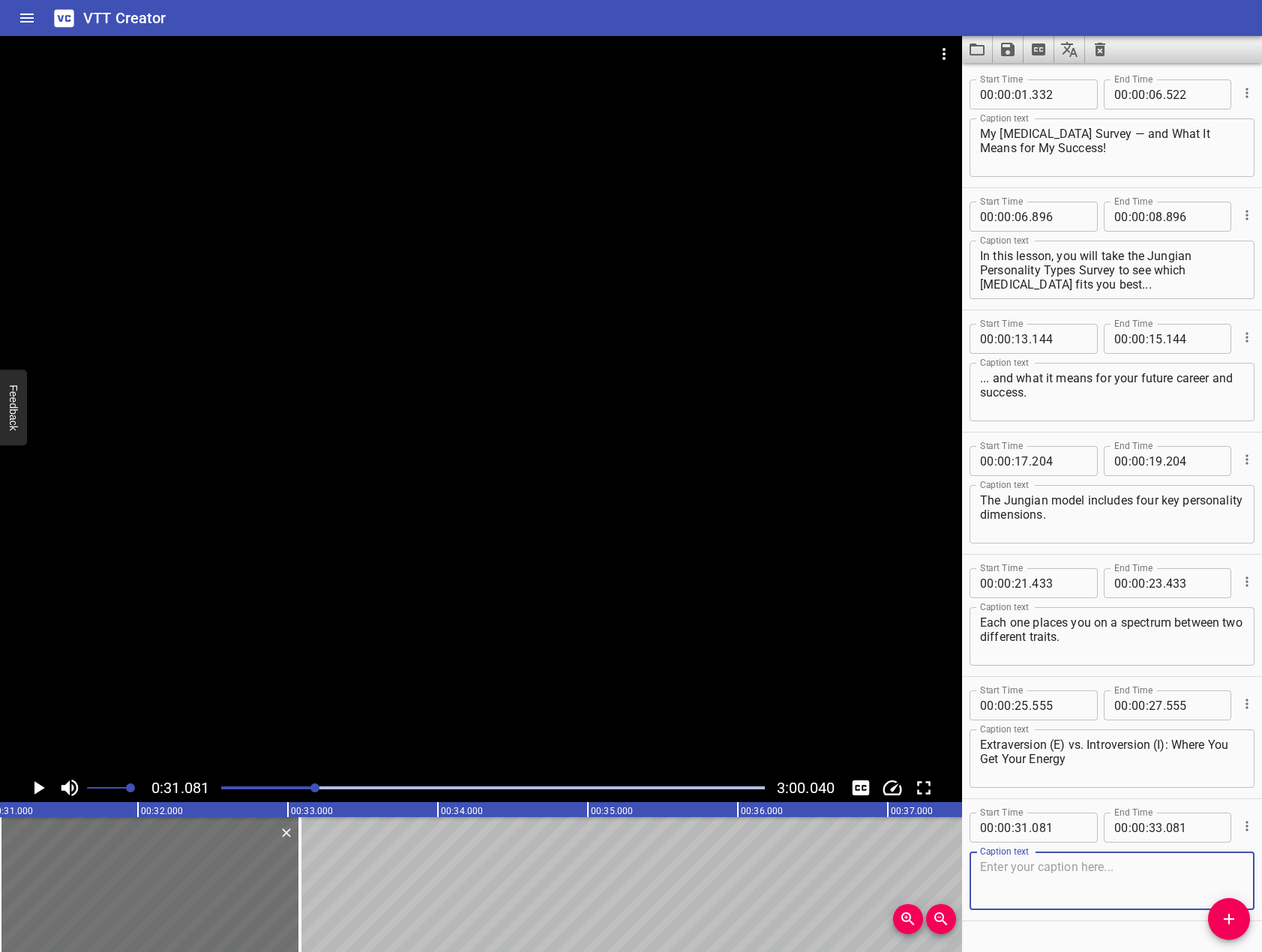
scroll to position [37, 0]
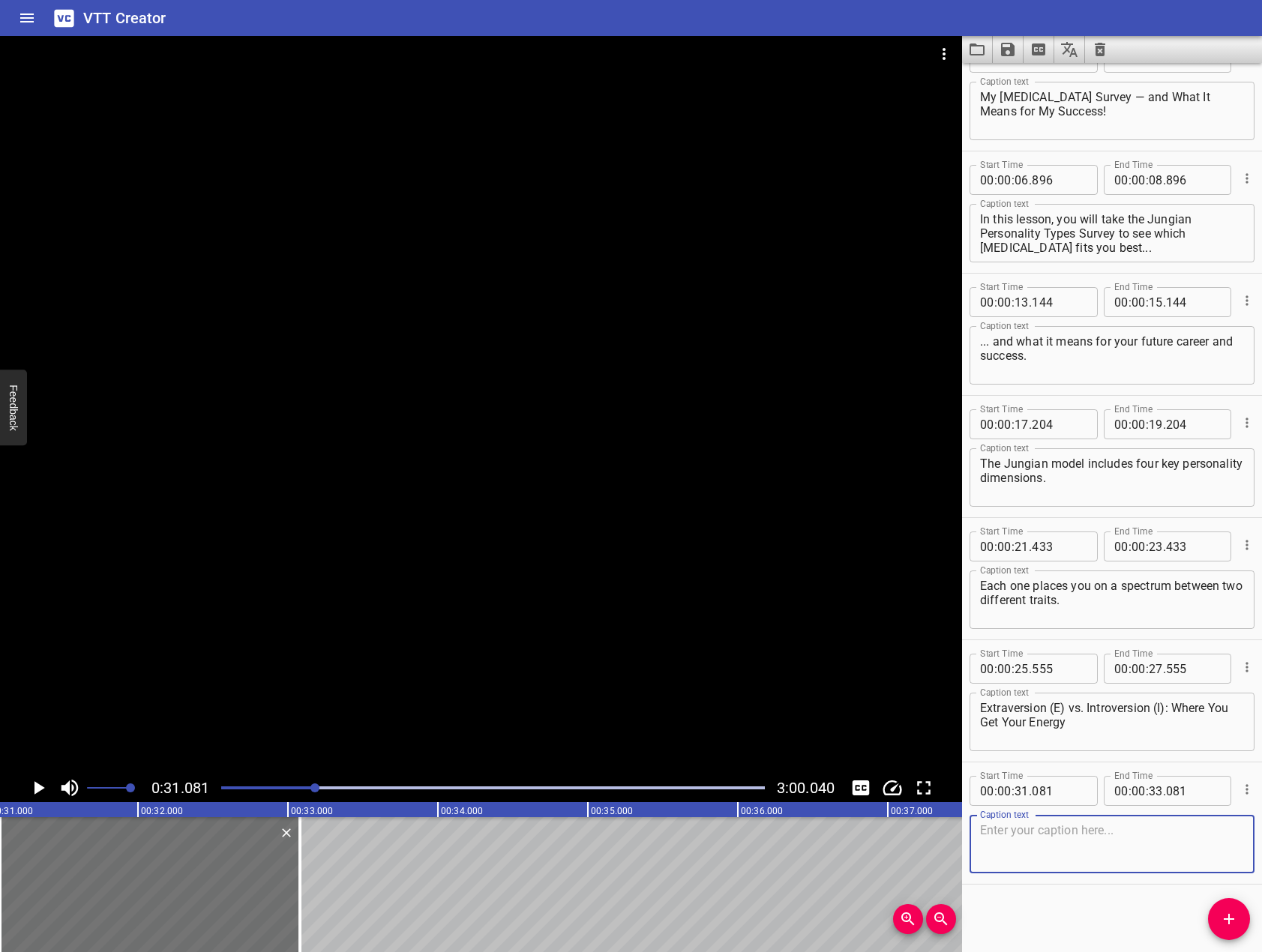
click at [1164, 837] on textarea at bounding box center [1112, 844] width 264 height 42
paste textarea "Extraverts: Gain energy from social interaction and activity."
click at [1047, 823] on textarea "Extraverts: Gain energy from social interaction and activity." at bounding box center [1112, 844] width 264 height 42
type textarea "Extraverts gain energy from social interaction and activity."
click at [578, 550] on div at bounding box center [481, 405] width 962 height 738
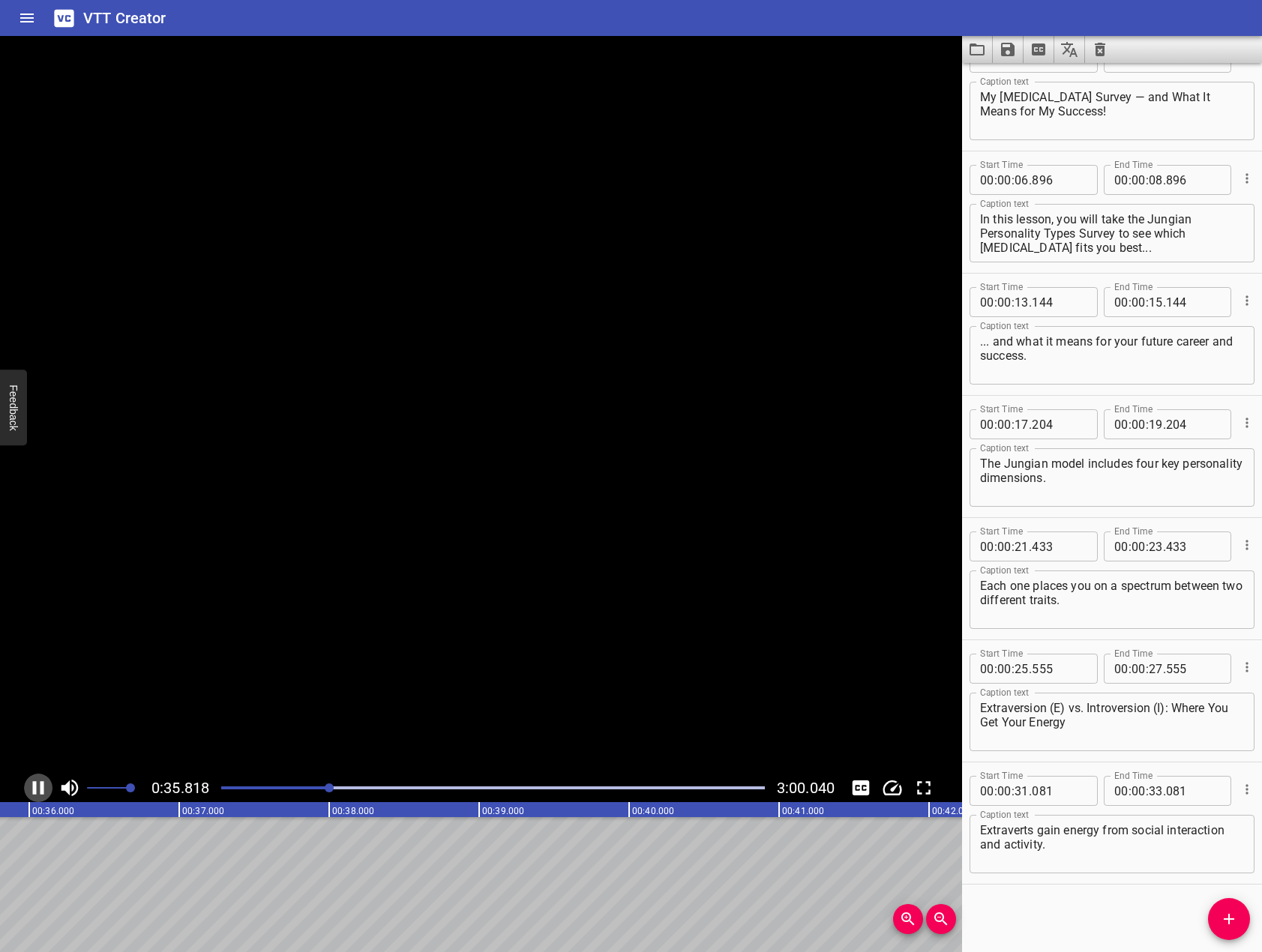
click at [40, 790] on icon "Play/Pause" at bounding box center [38, 788] width 23 height 23
click at [1234, 914] on icon "Add Cue" at bounding box center [1228, 918] width 18 height 18
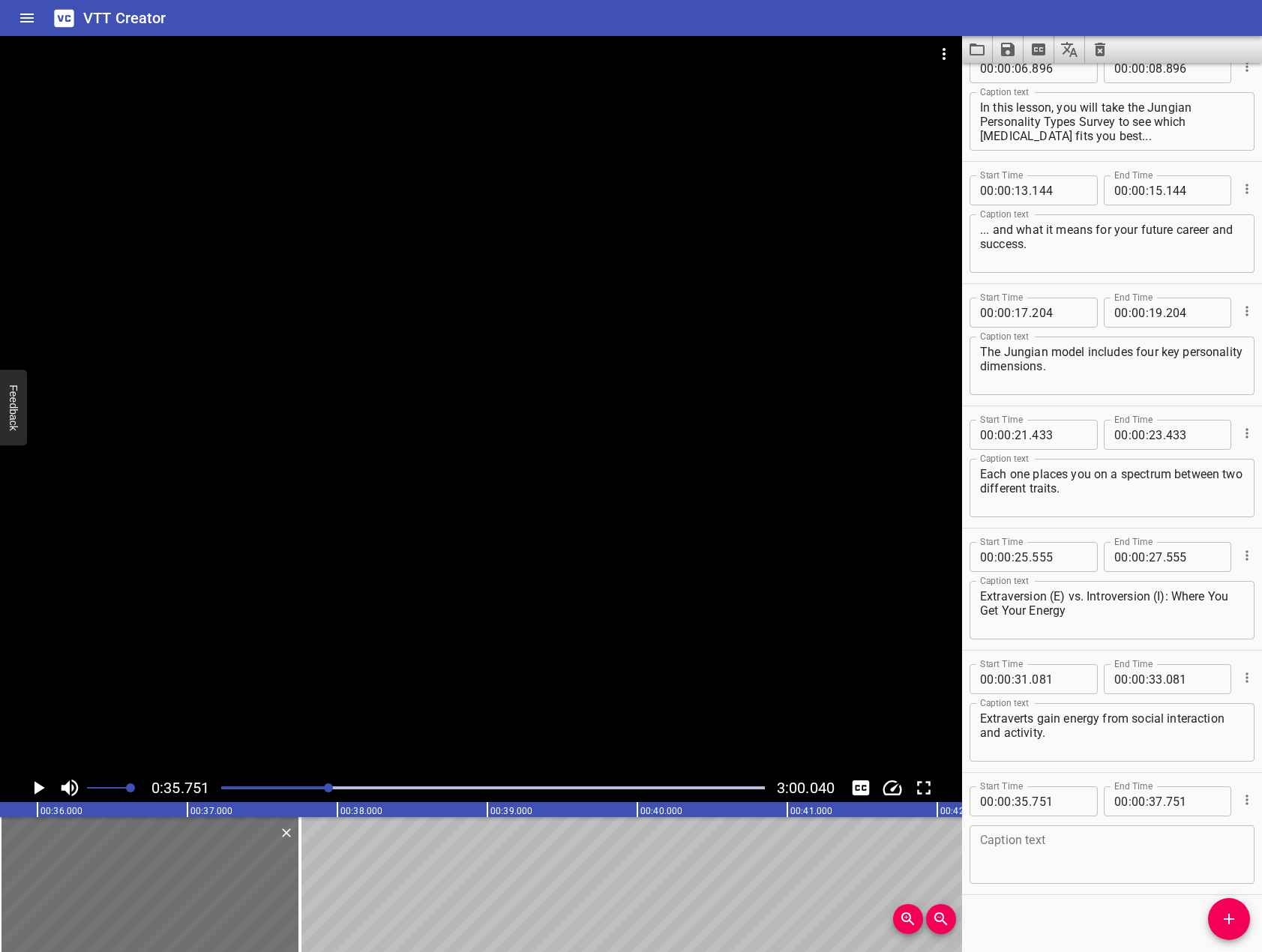
scroll to position [159, 0]
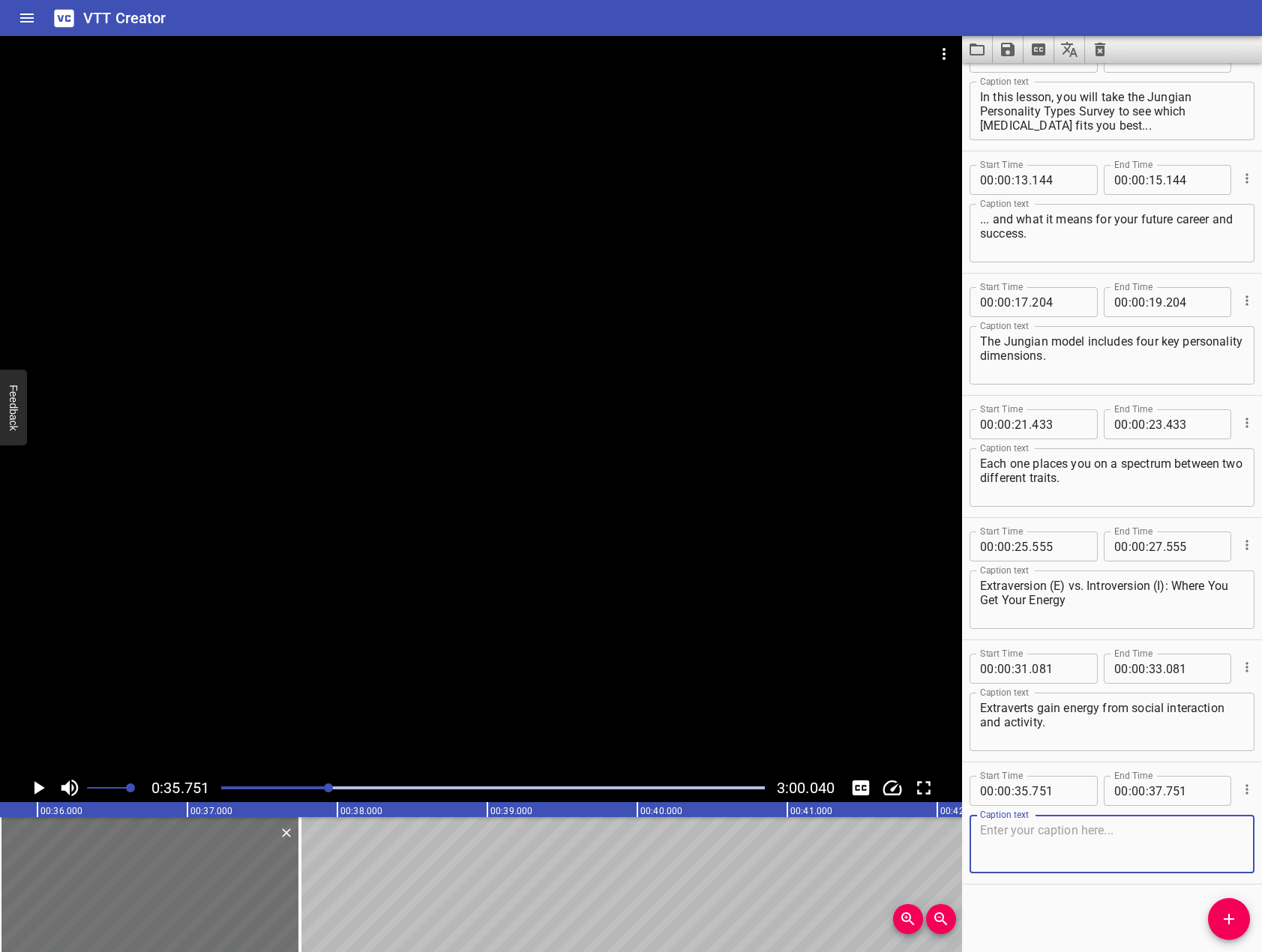
click at [1143, 835] on textarea at bounding box center [1112, 844] width 264 height 42
paste textarea "Introverts: Recharge through quiet reflection and solitude."
click at [1045, 824] on textarea "Introverts: Recharge through quiet reflection and solitude." at bounding box center [1112, 844] width 264 height 42
type textarea "Introverts recharge through quiet reflection and solitude."
drag, startPoint x: 541, startPoint y: 657, endPoint x: 371, endPoint y: 694, distance: 174.0
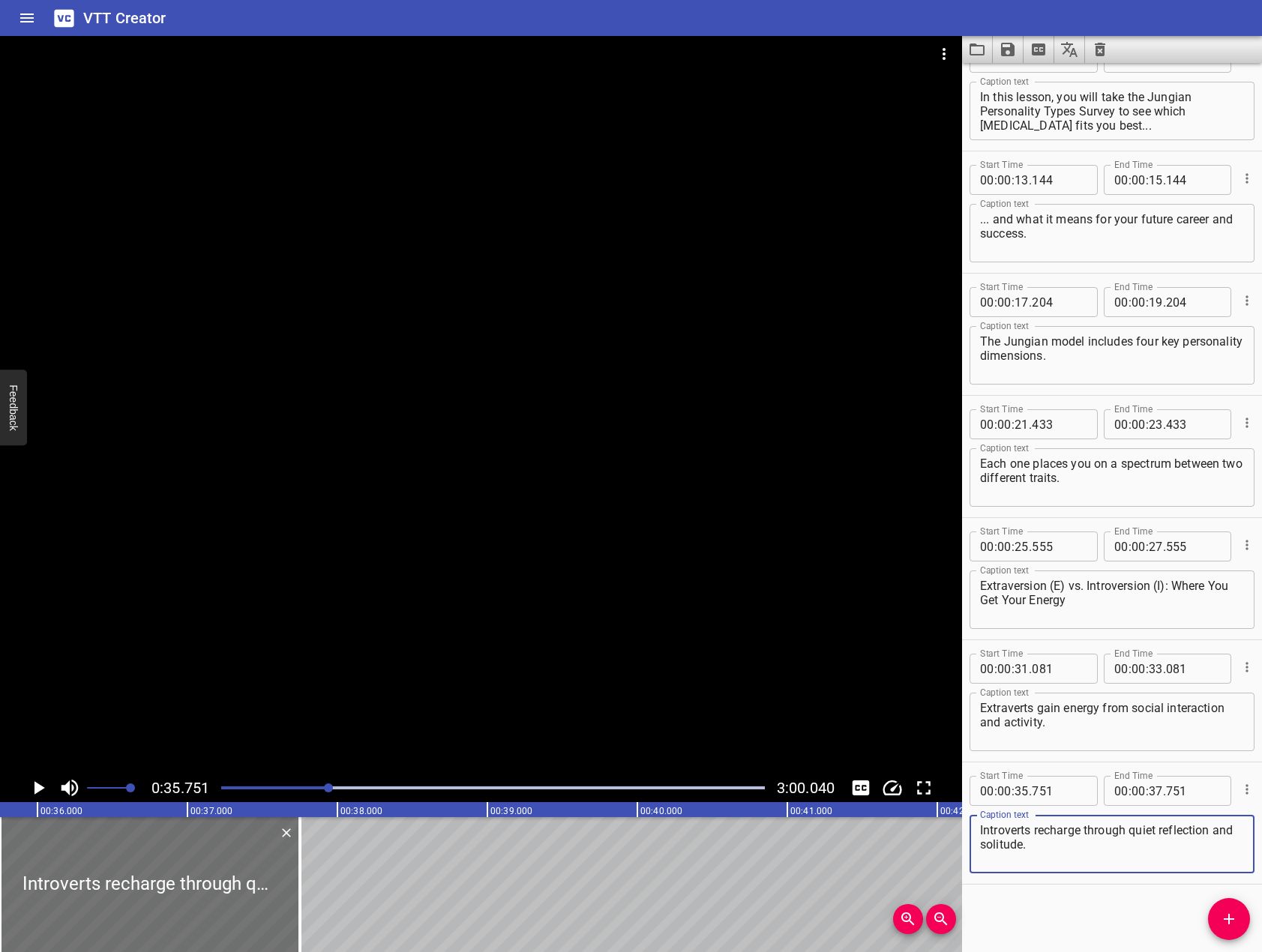
click at [512, 662] on div at bounding box center [481, 405] width 962 height 738
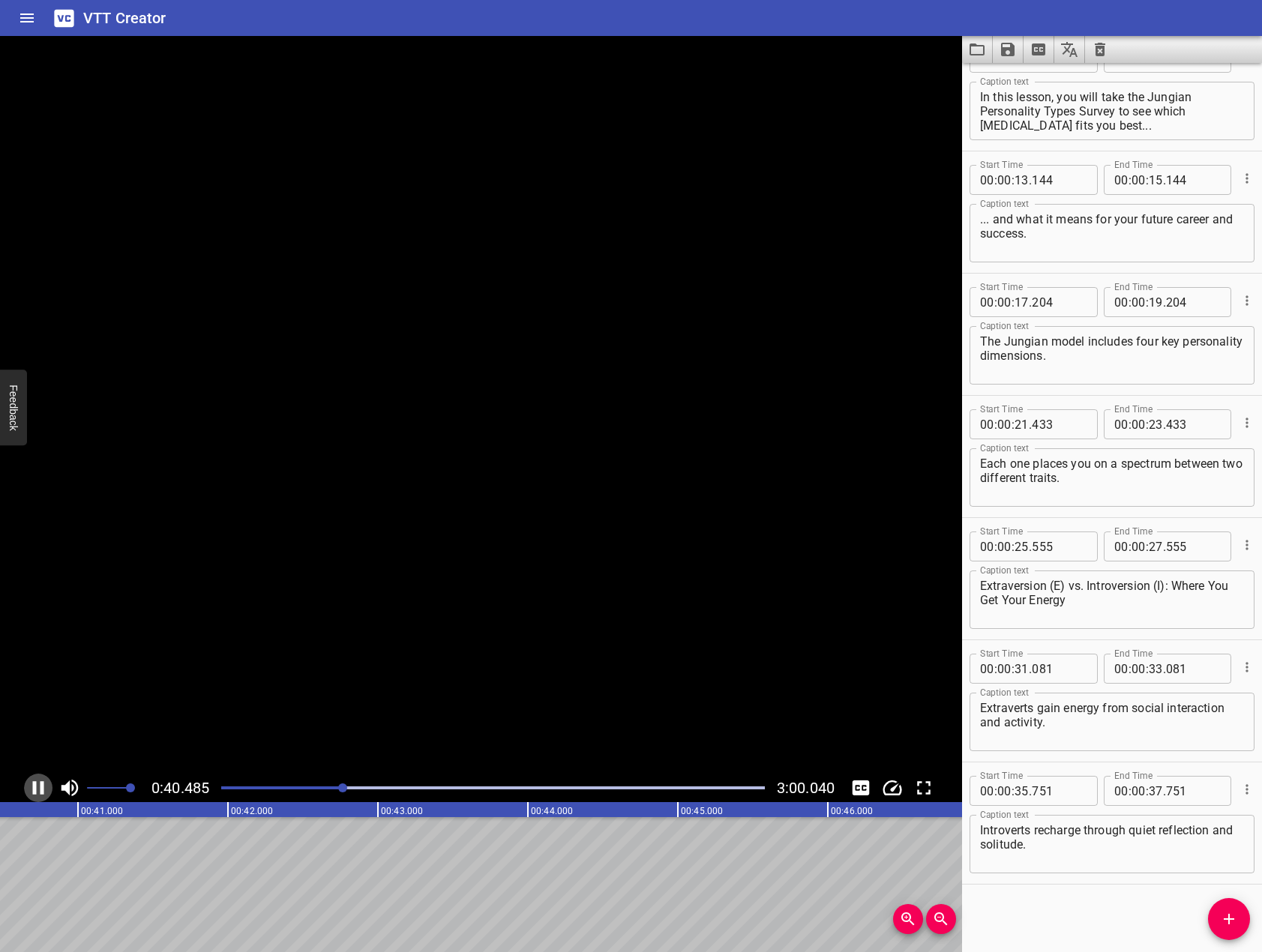
click at [33, 789] on icon "Play/Pause" at bounding box center [39, 787] width 11 height 13
click at [1234, 921] on icon "Add Cue" at bounding box center [1228, 918] width 18 height 18
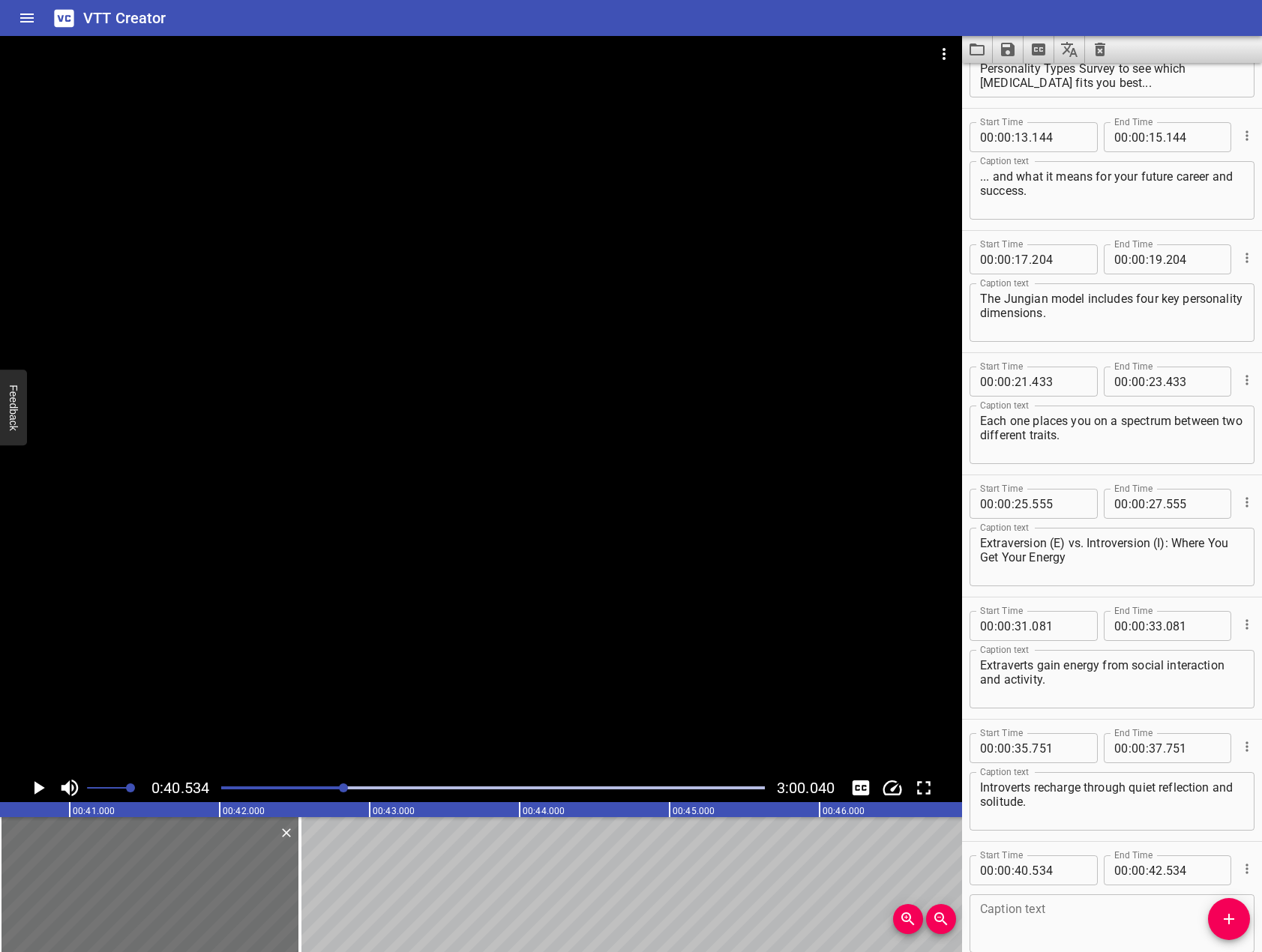
scroll to position [281, 0]
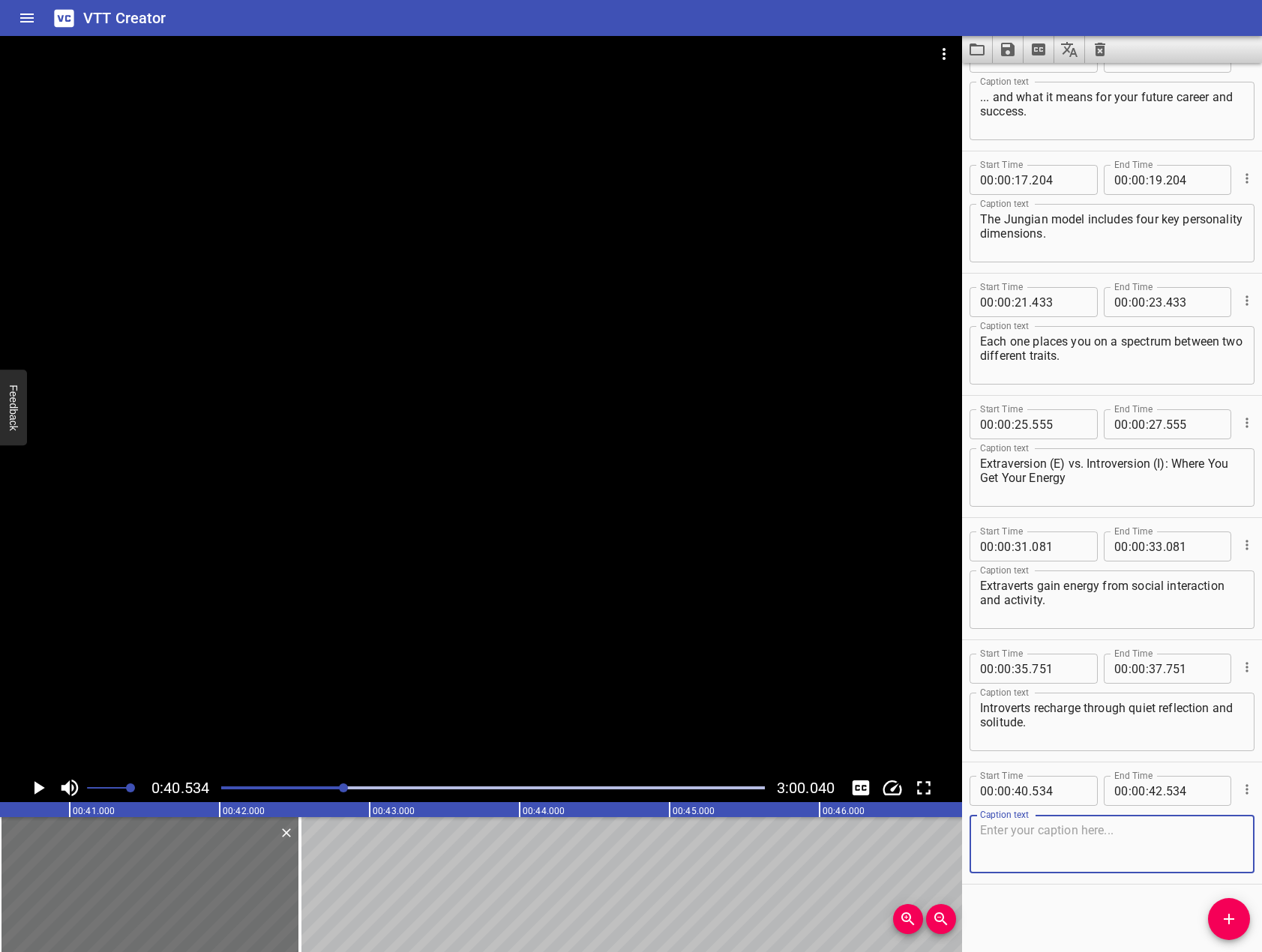
click at [1121, 837] on textarea at bounding box center [1112, 844] width 264 height 42
paste textarea "Sensing (S) vs. Intuition (N): How You Take in Information"
type textarea "Sensing (S) vs. Intuition (N): How You Take in Information"
click at [97, 681] on div at bounding box center [481, 405] width 962 height 738
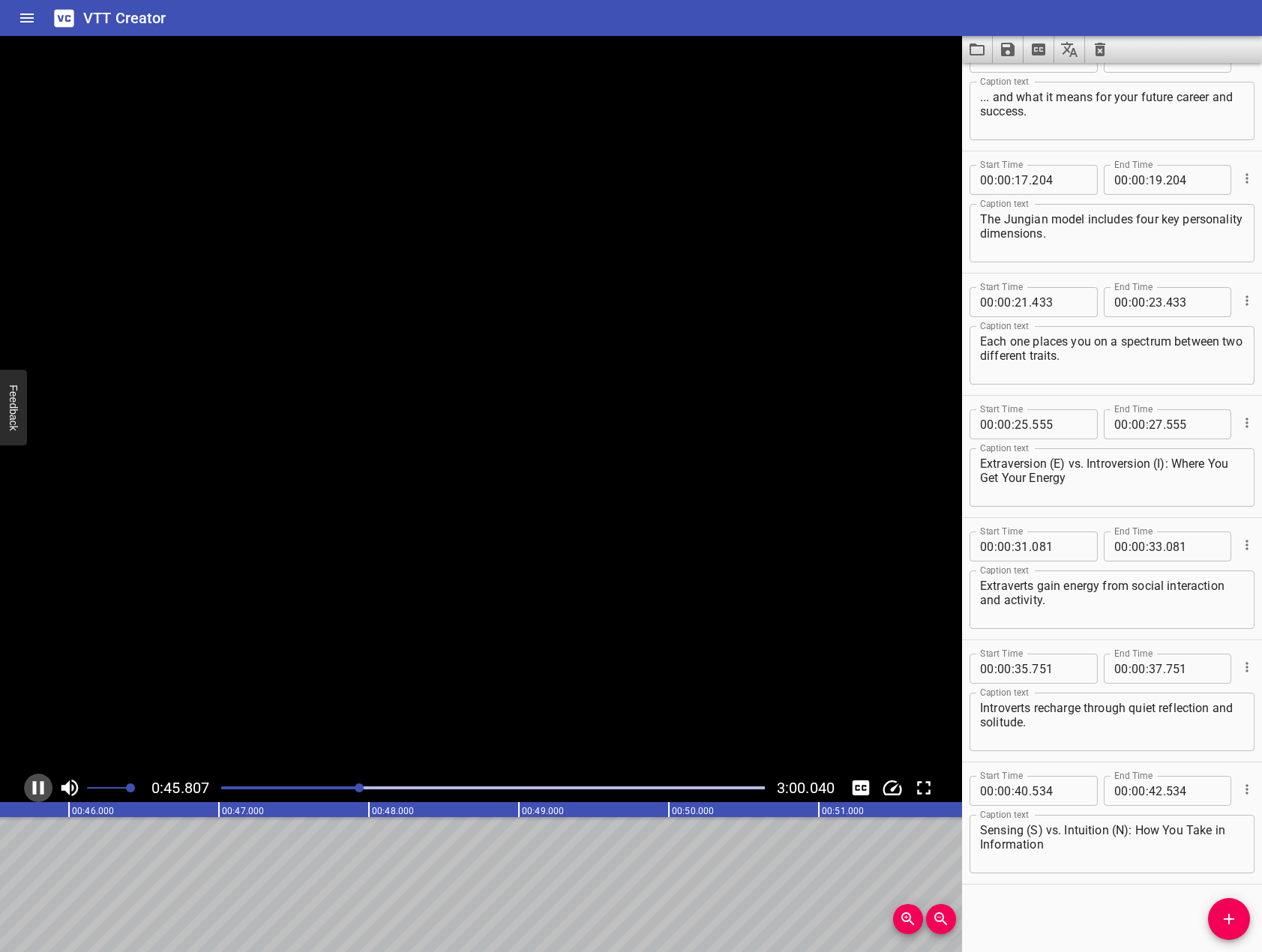
click at [35, 788] on icon "Play/Pause" at bounding box center [39, 787] width 11 height 13
click at [1249, 906] on div "Start Time 00 : 00 : 01 . 332 Start Time End Time 00 : 00 : 06 . 522 End Time C…" at bounding box center [1112, 507] width 300 height 889
click at [1225, 920] on icon "Add Cue" at bounding box center [1228, 918] width 10 height 10
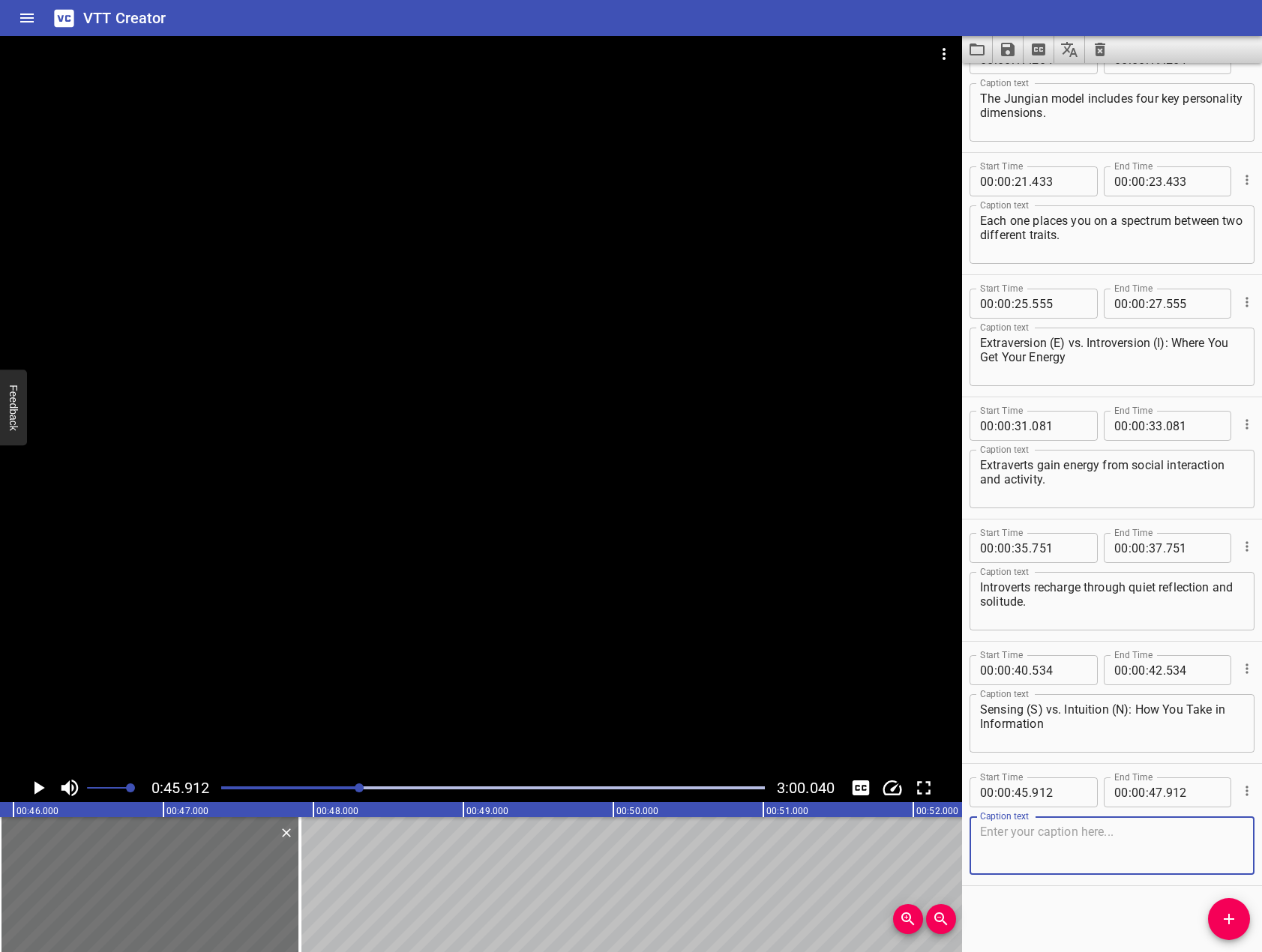
scroll to position [403, 0]
click at [1106, 829] on textarea at bounding box center [1112, 844] width 264 height 42
paste textarea "Sensors: Focus on concrete facts, details, and present realities."
click at [1037, 834] on textarea "Sensors: Focus on concrete facts, details, and present realities." at bounding box center [1112, 844] width 264 height 42
type textarea "Sensors focus on concrete facts, details, and present realities."
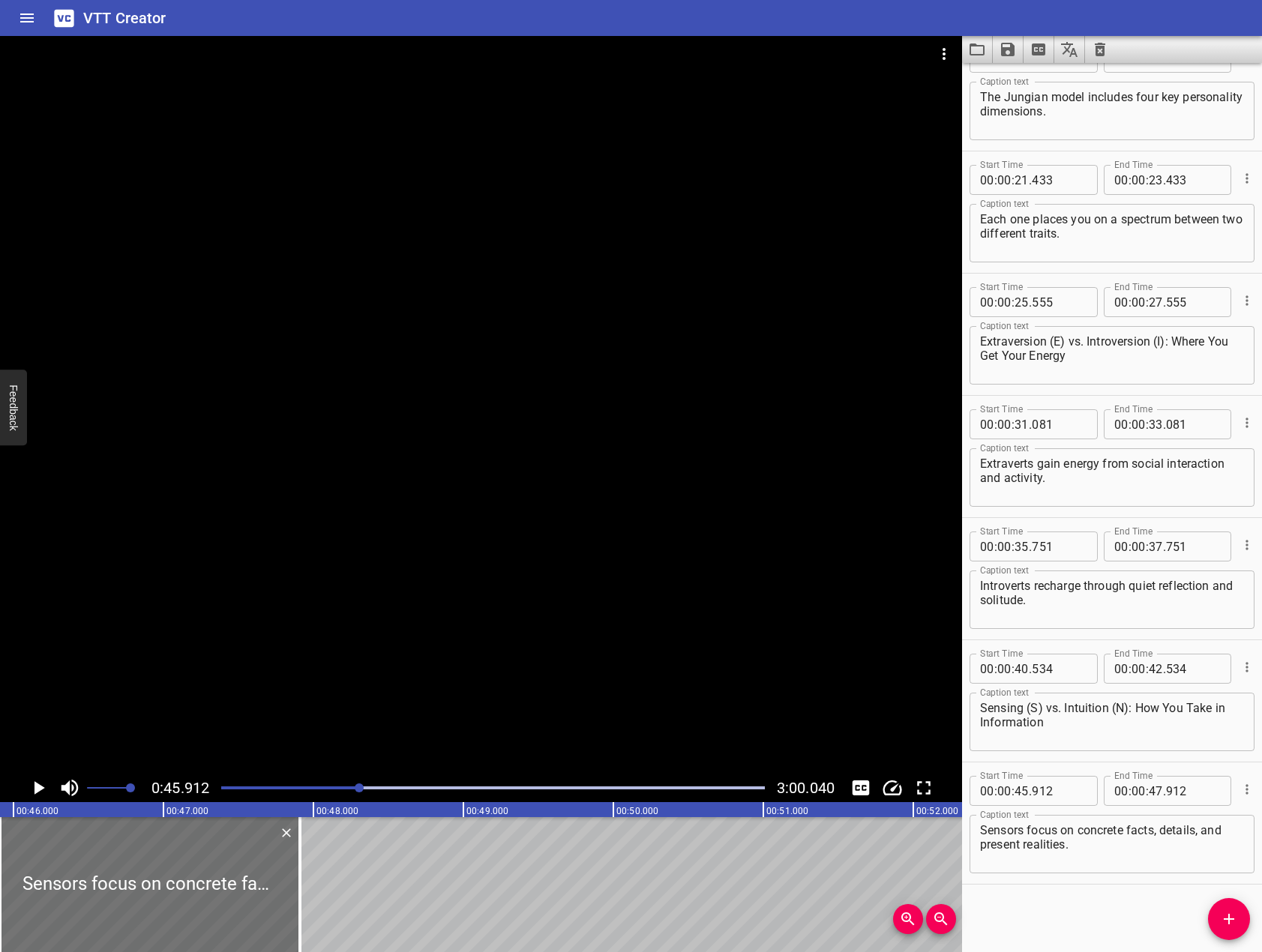
drag, startPoint x: 366, startPoint y: 585, endPoint x: 90, endPoint y: 746, distance: 319.5
click at [318, 606] on div at bounding box center [481, 405] width 962 height 738
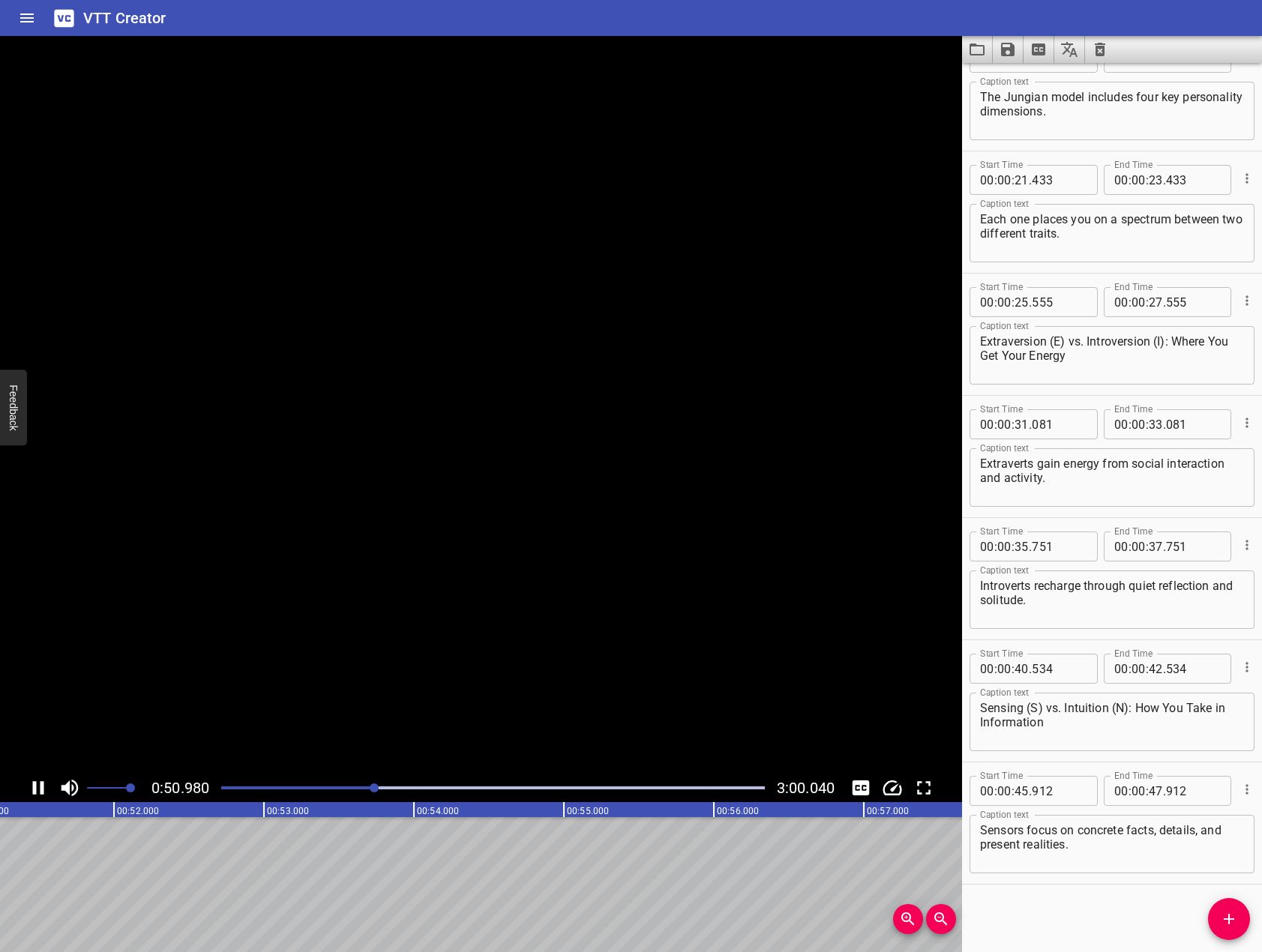
click at [42, 793] on icon "Play/Pause" at bounding box center [39, 787] width 11 height 13
click at [1234, 906] on button "Add Cue" at bounding box center [1228, 918] width 42 height 42
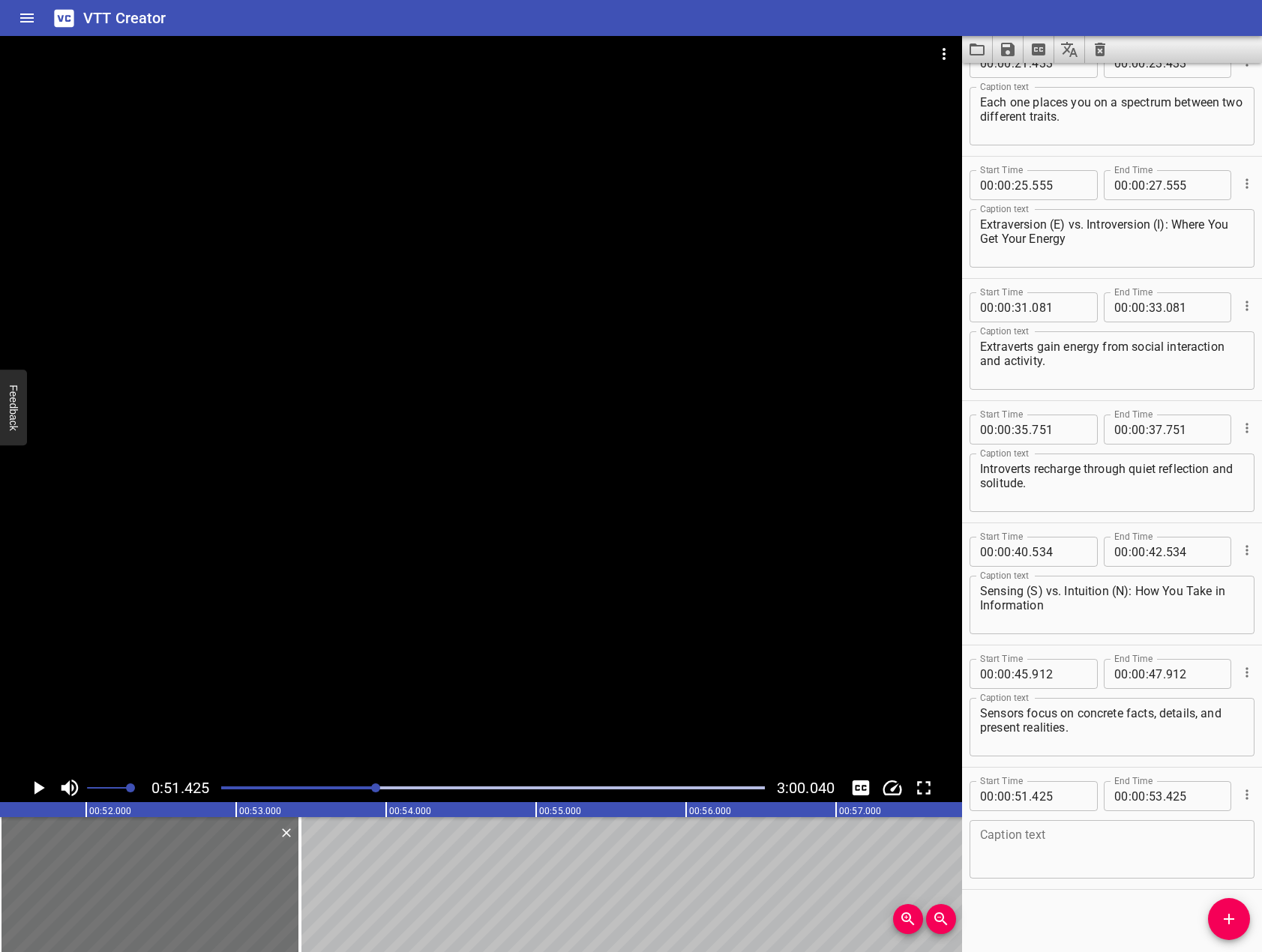
scroll to position [525, 0]
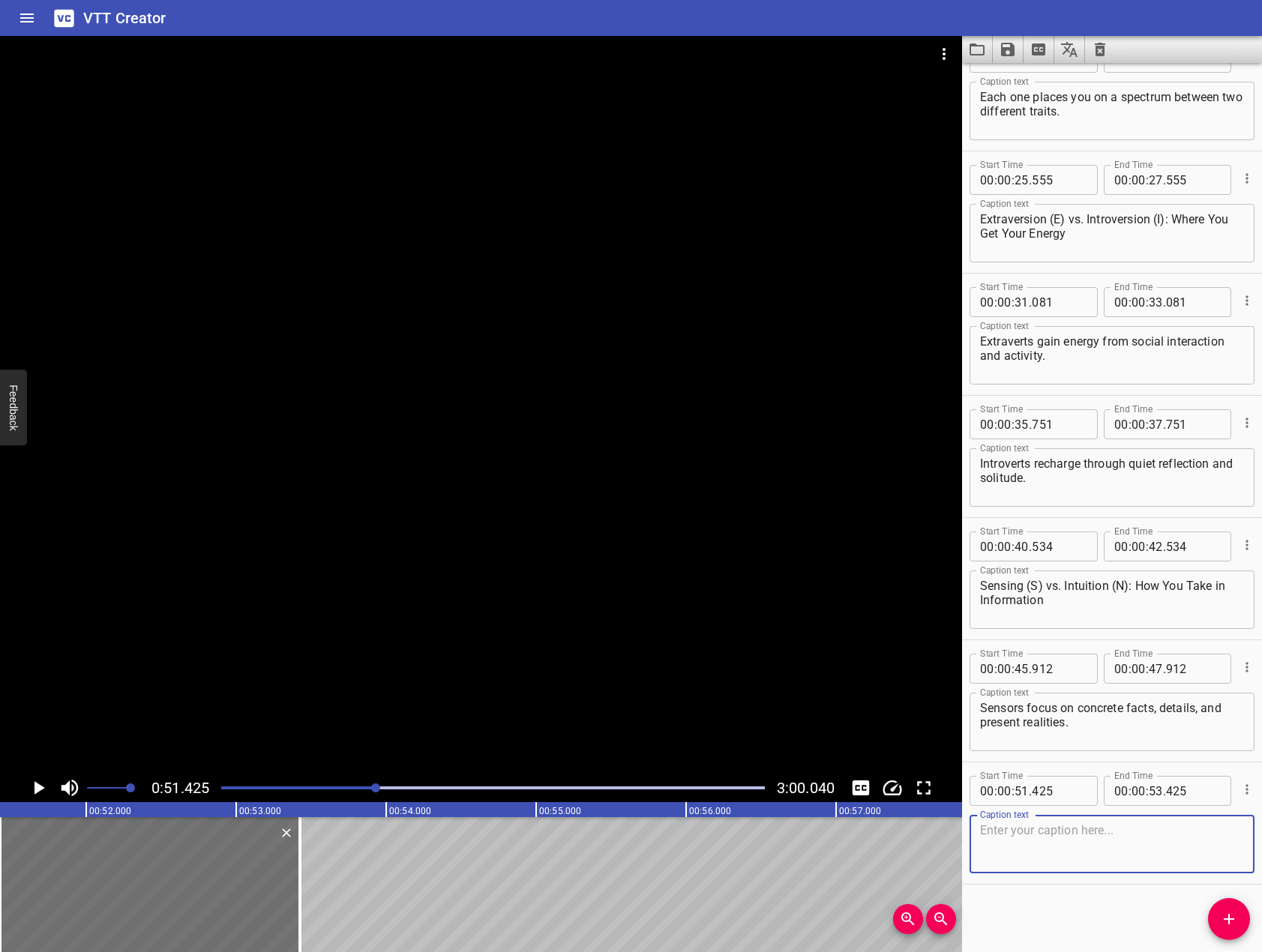
click at [1074, 841] on textarea at bounding box center [1112, 844] width 264 height 42
paste textarea "Intuitives: Prefer to see patterns, possibilities, and future implications."
click at [1038, 828] on textarea "Intuitives: Prefer to see patterns, possibilities, and future implications." at bounding box center [1112, 844] width 264 height 42
type textarea "Intuitives prefer to see patterns, possibilities, and future implications."
drag, startPoint x: 625, startPoint y: 389, endPoint x: 615, endPoint y: 397, distance: 12.8
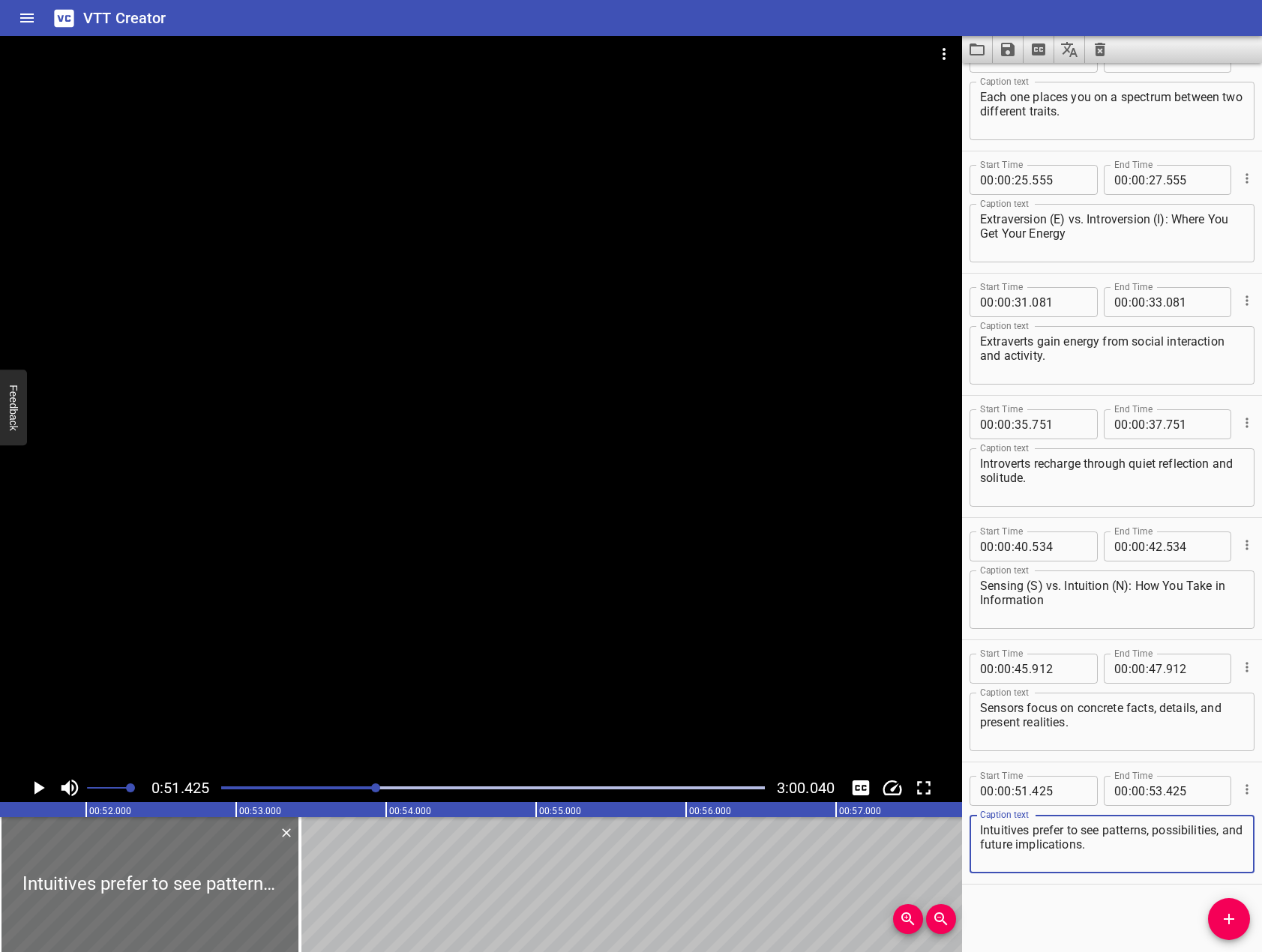
click at [624, 390] on div at bounding box center [481, 405] width 962 height 738
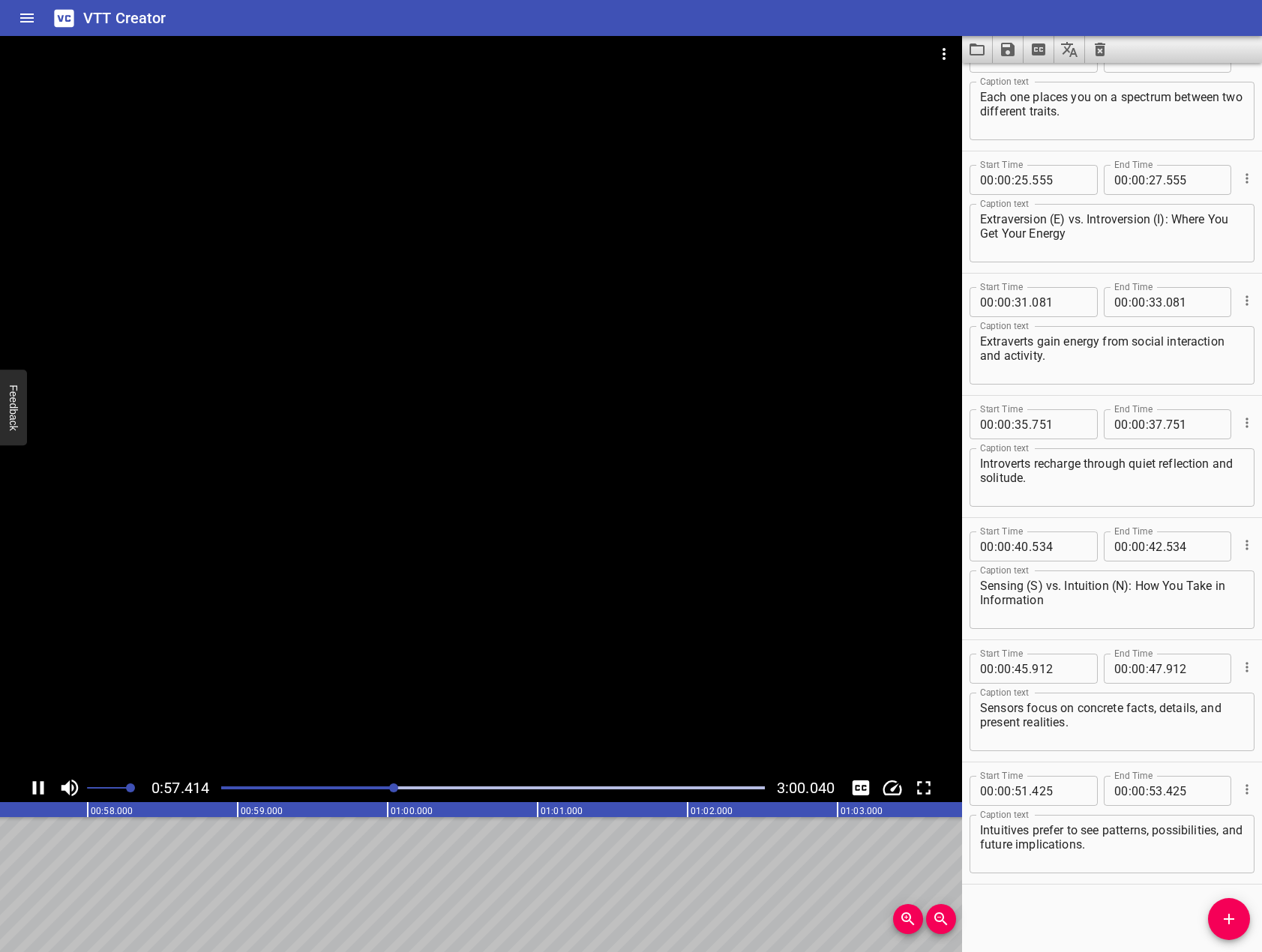
click at [41, 796] on icon "Play/Pause" at bounding box center [38, 788] width 23 height 23
click at [1220, 925] on icon "Add Cue" at bounding box center [1228, 918] width 18 height 18
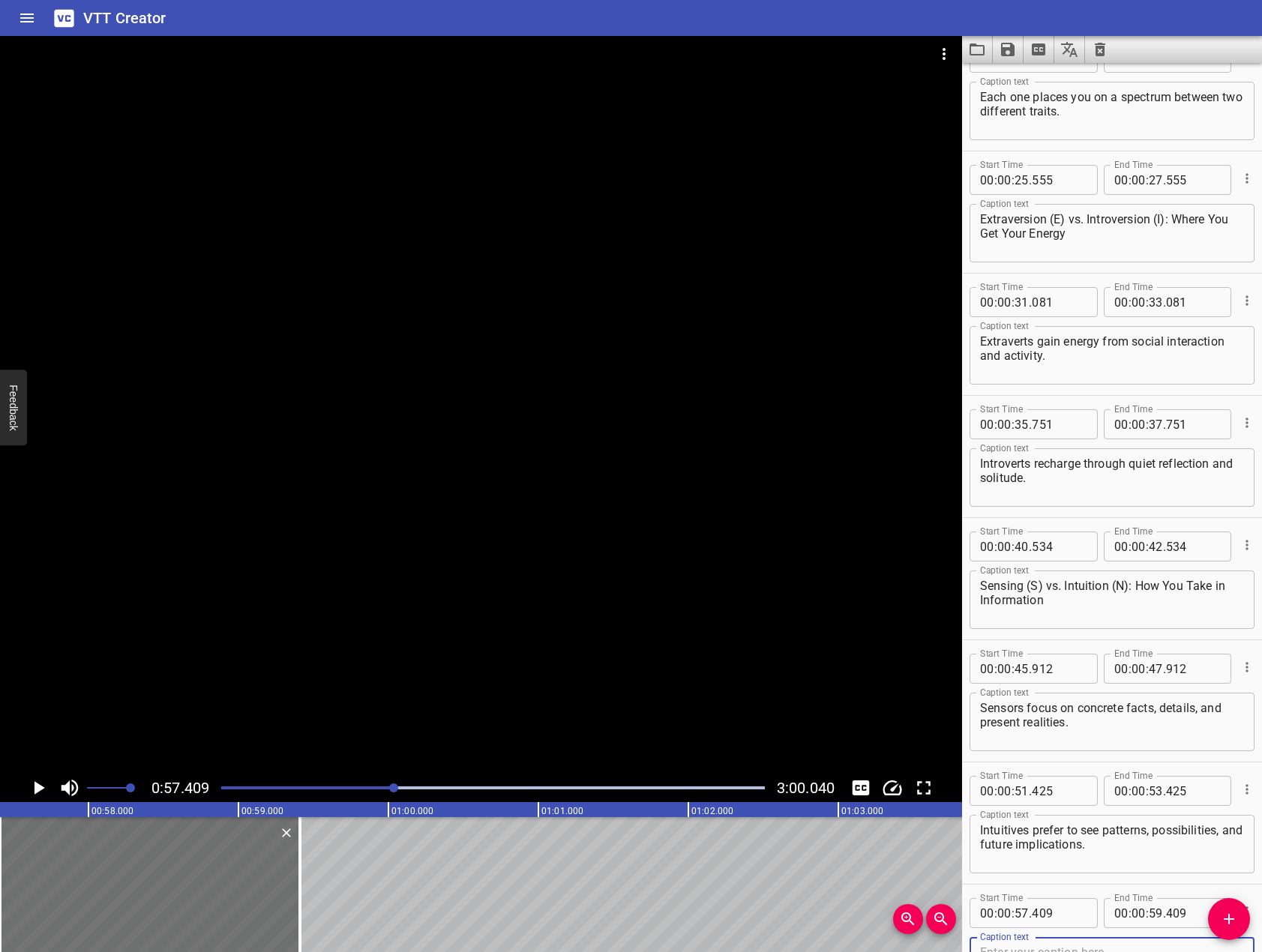
scroll to position [533, 0]
